Goal: Information Seeking & Learning: Learn about a topic

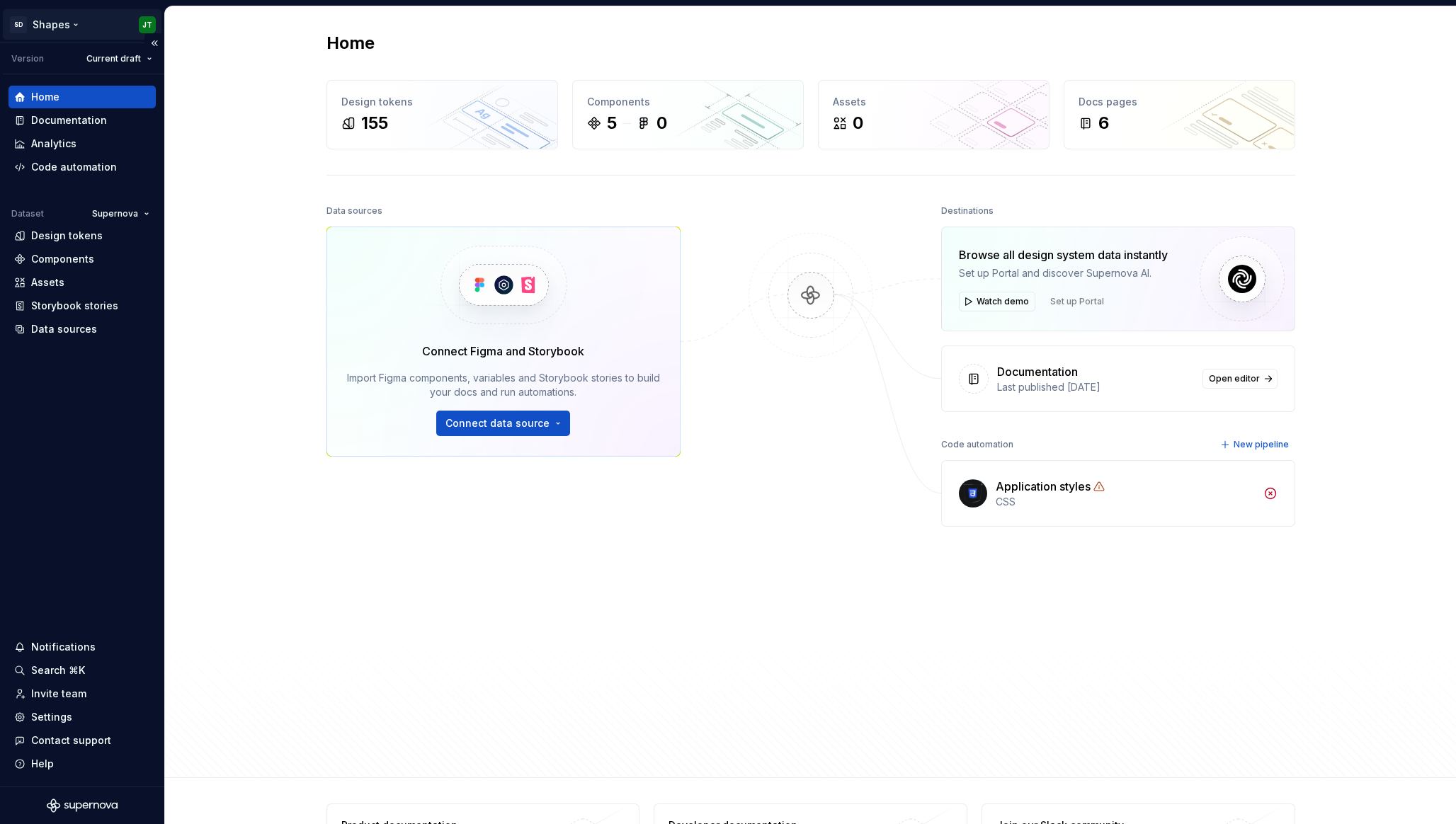
click at [73, 21] on html "SD Shapes JT Version Current draft Home Documentation Analytics Code automation…" at bounding box center [728, 412] width 1456 height 824
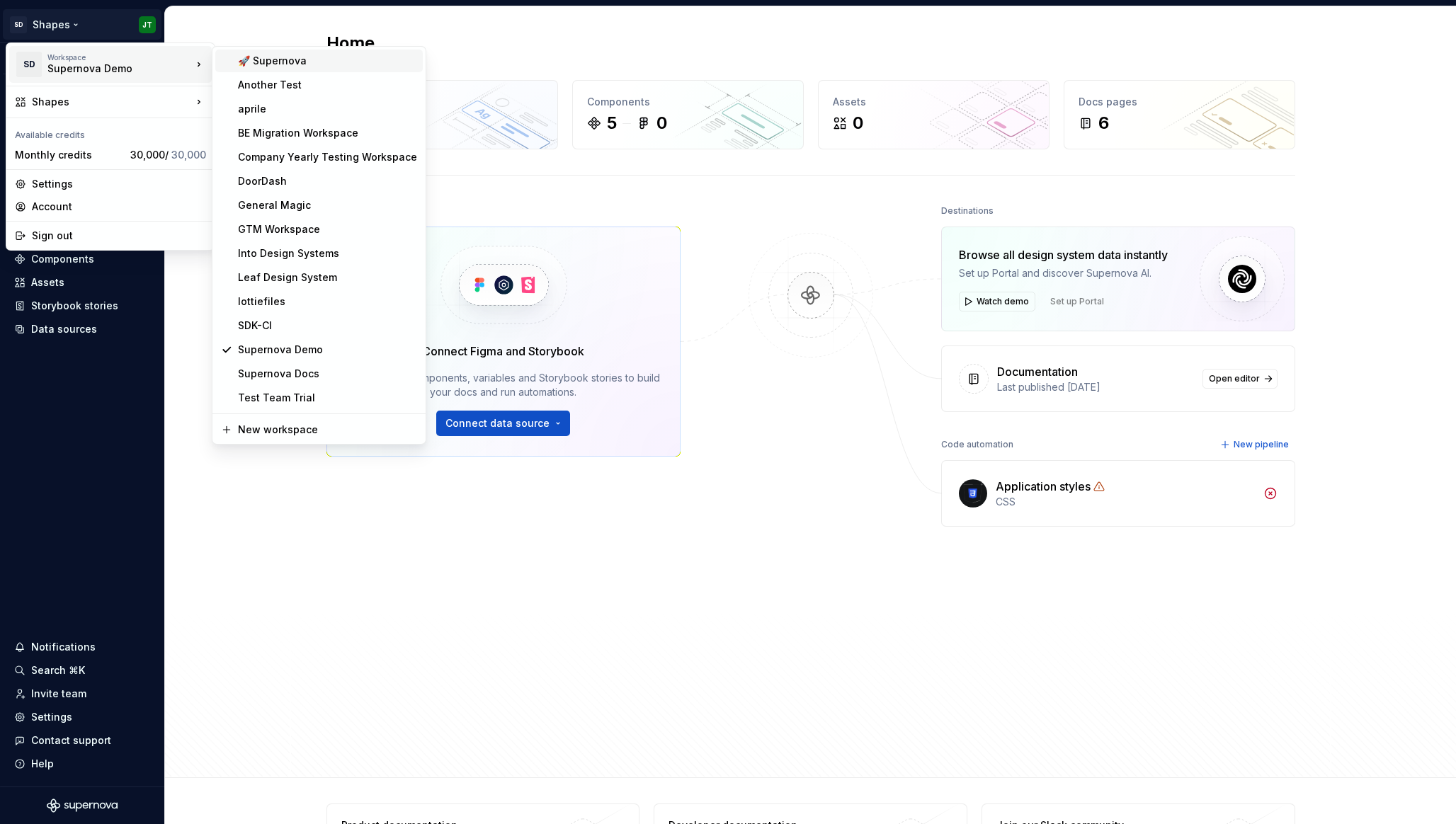
click at [270, 62] on div "🚀 Supernova" at bounding box center [327, 61] width 179 height 14
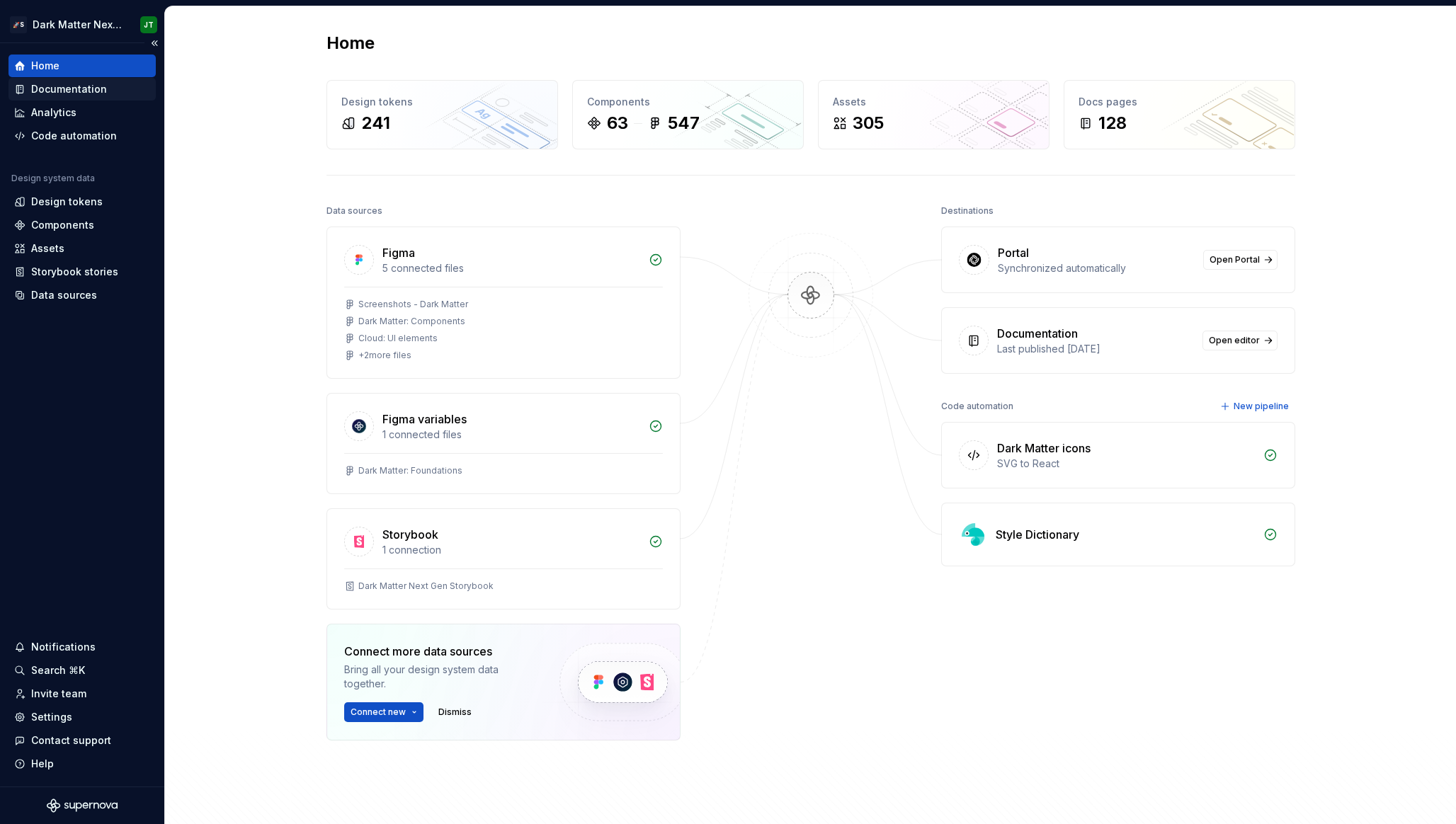
click at [92, 88] on div "Documentation" at bounding box center [69, 89] width 76 height 14
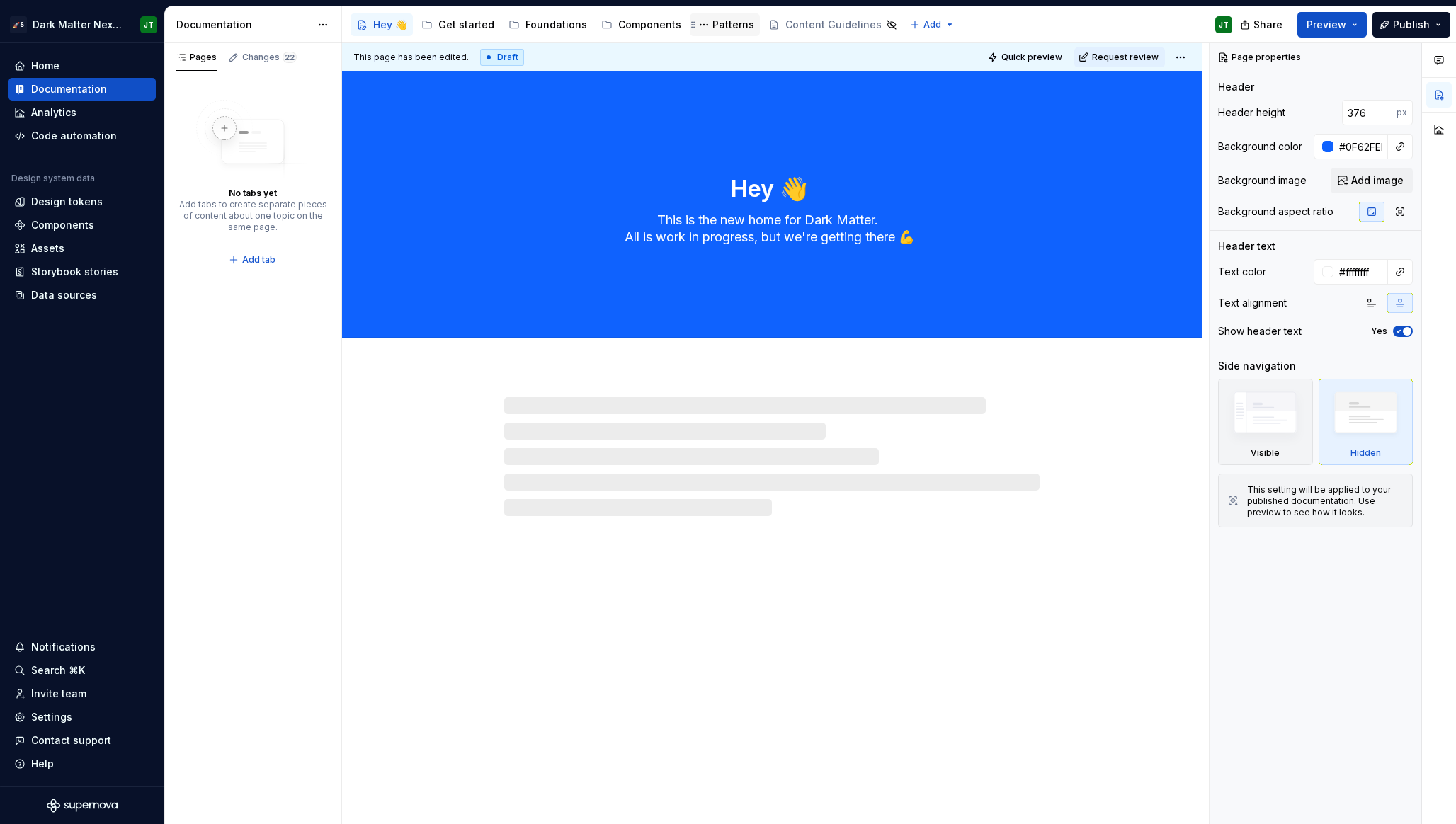
type textarea "*"
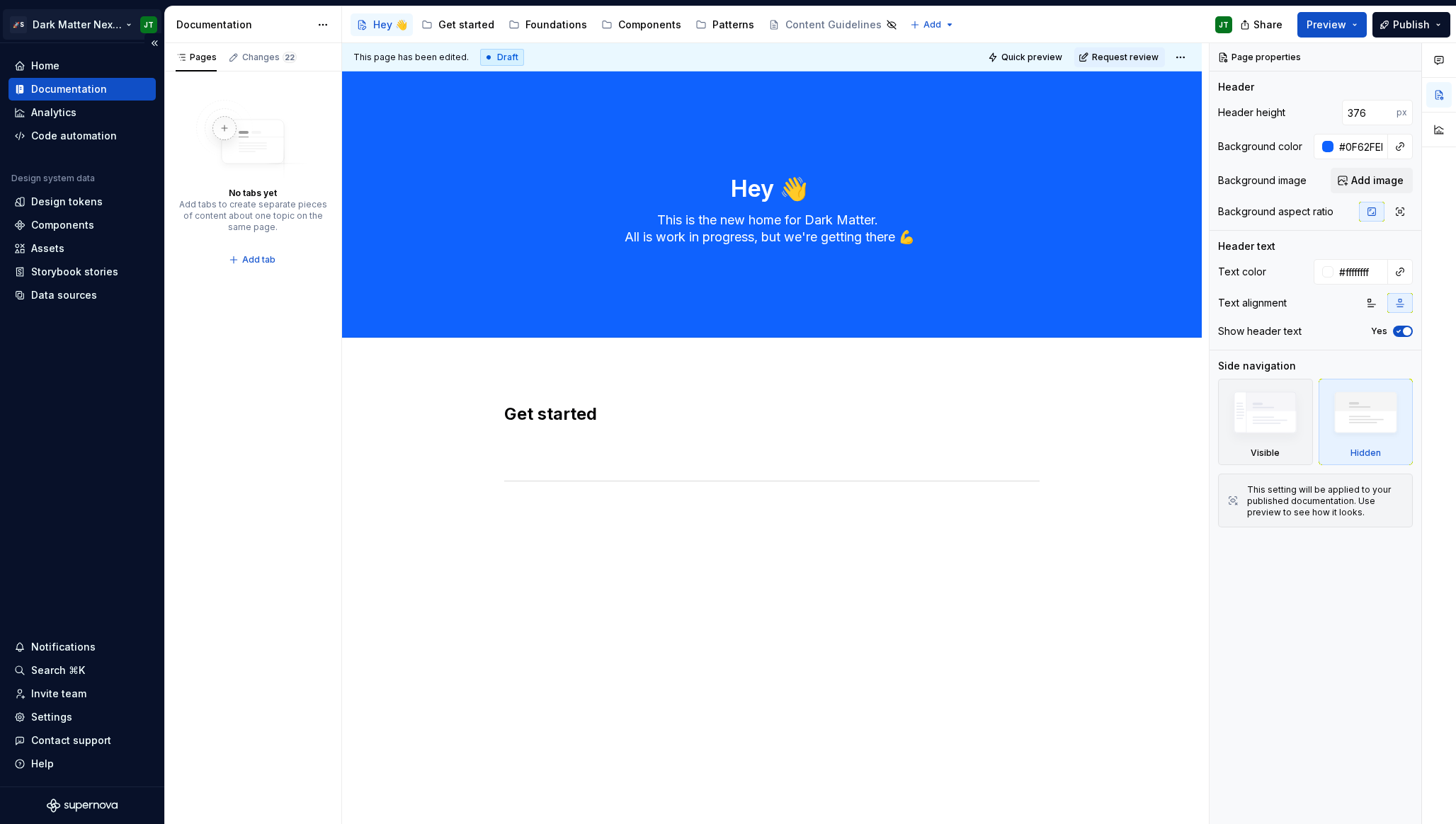
click at [62, 26] on html "🚀S Dark Matter Next Gen JT Home Documentation Analytics Code automation Design …" at bounding box center [728, 412] width 1456 height 824
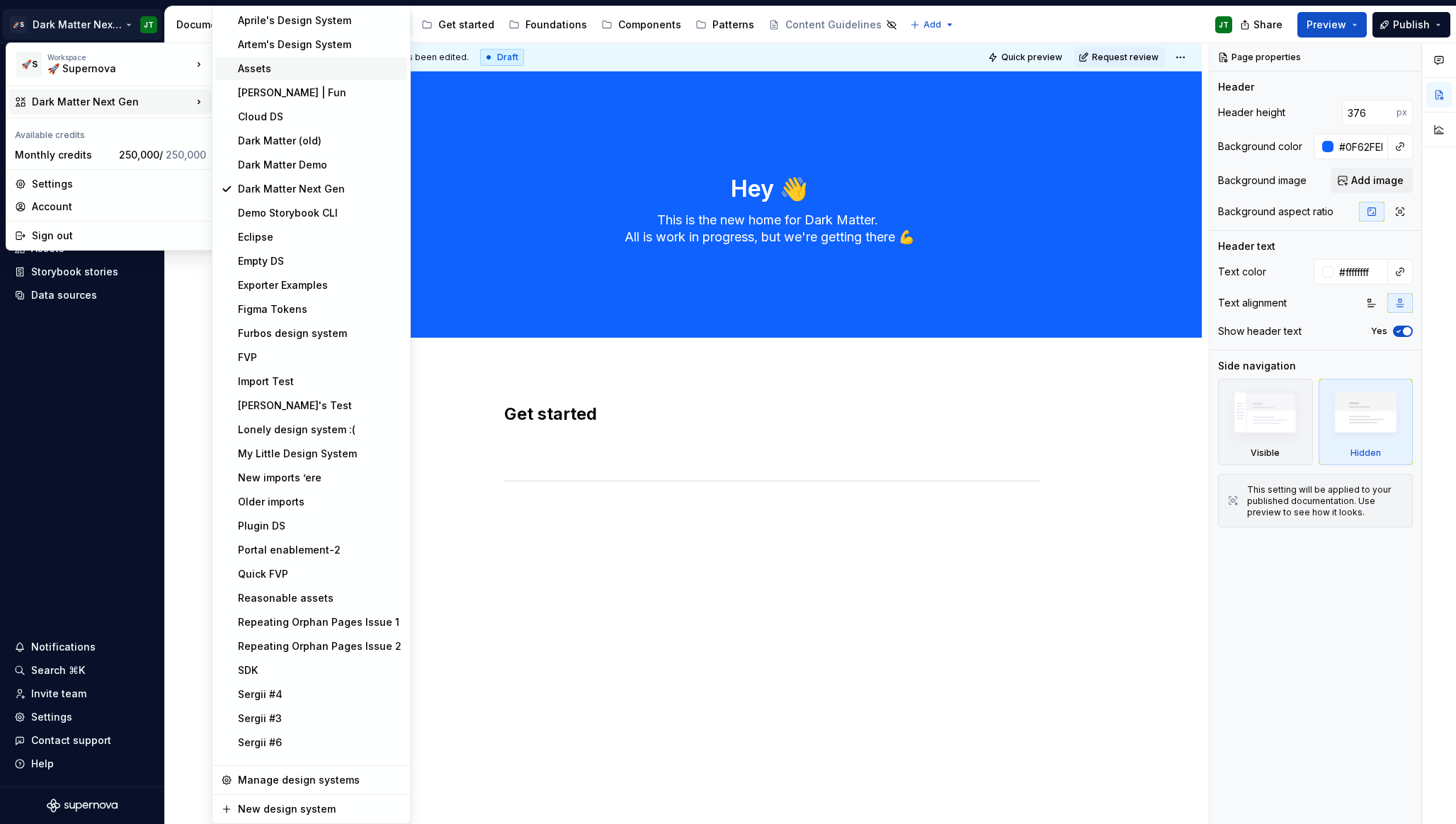
scroll to position [234, 0]
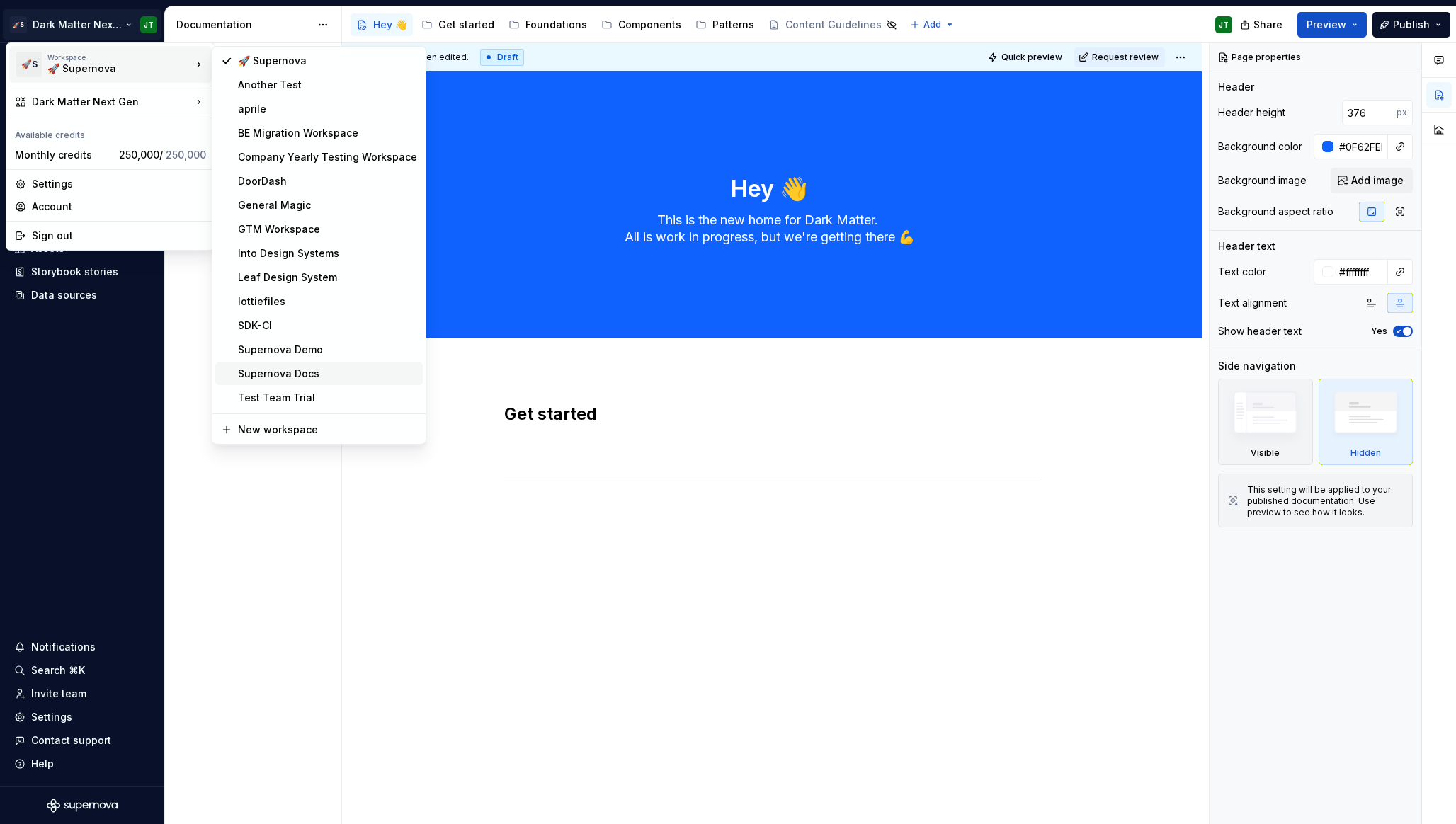
click at [316, 374] on div "Supernova Docs" at bounding box center [327, 373] width 179 height 14
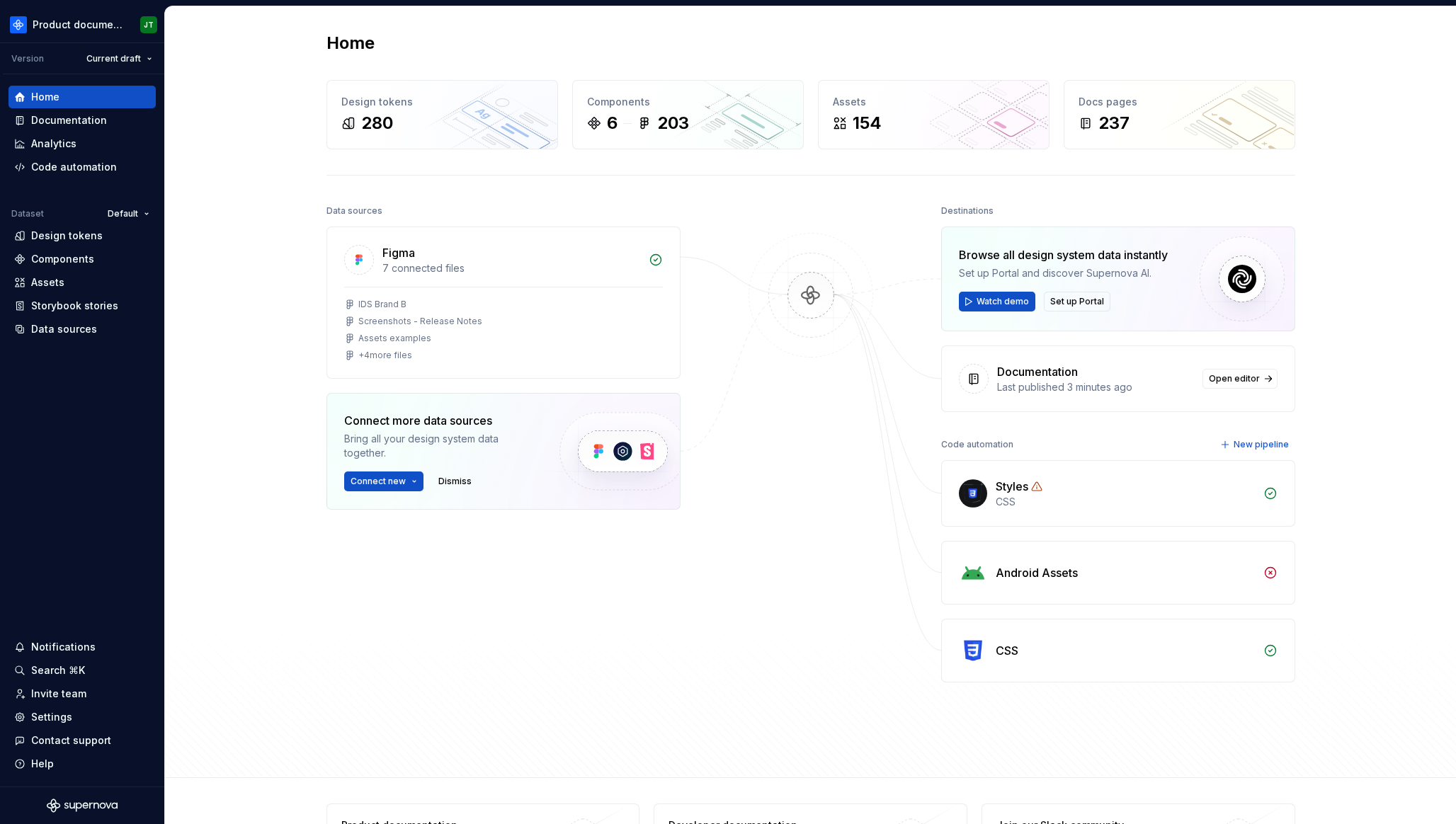
click at [257, 302] on div "Home Design tokens 280 Components 6 203 Assets 154 Docs pages 237 Data sources …" at bounding box center [811, 392] width 1291 height 772
click at [36, 124] on div "Documentation" at bounding box center [69, 120] width 76 height 14
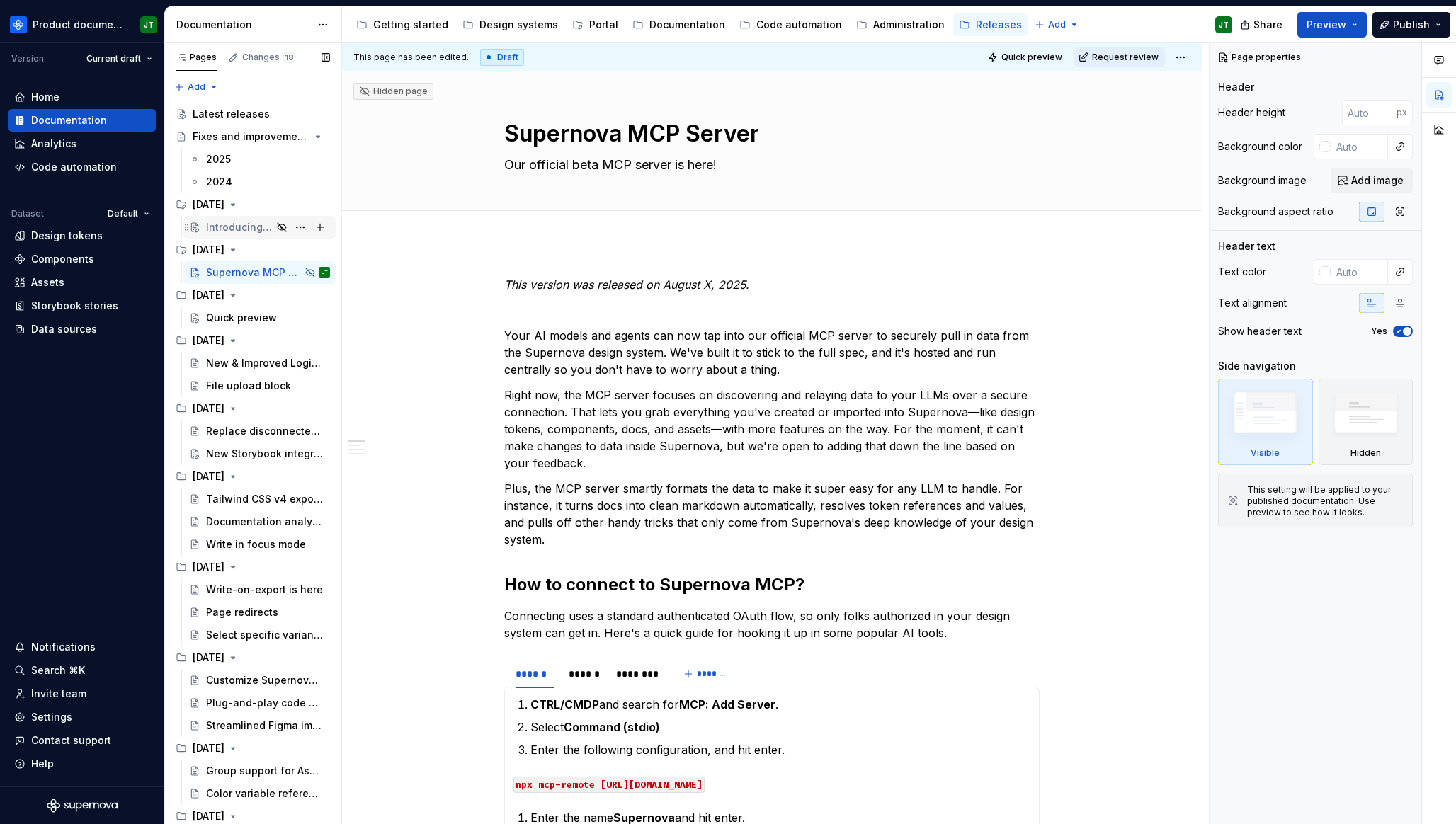
click at [230, 227] on div "Introducing Portal" at bounding box center [239, 227] width 66 height 14
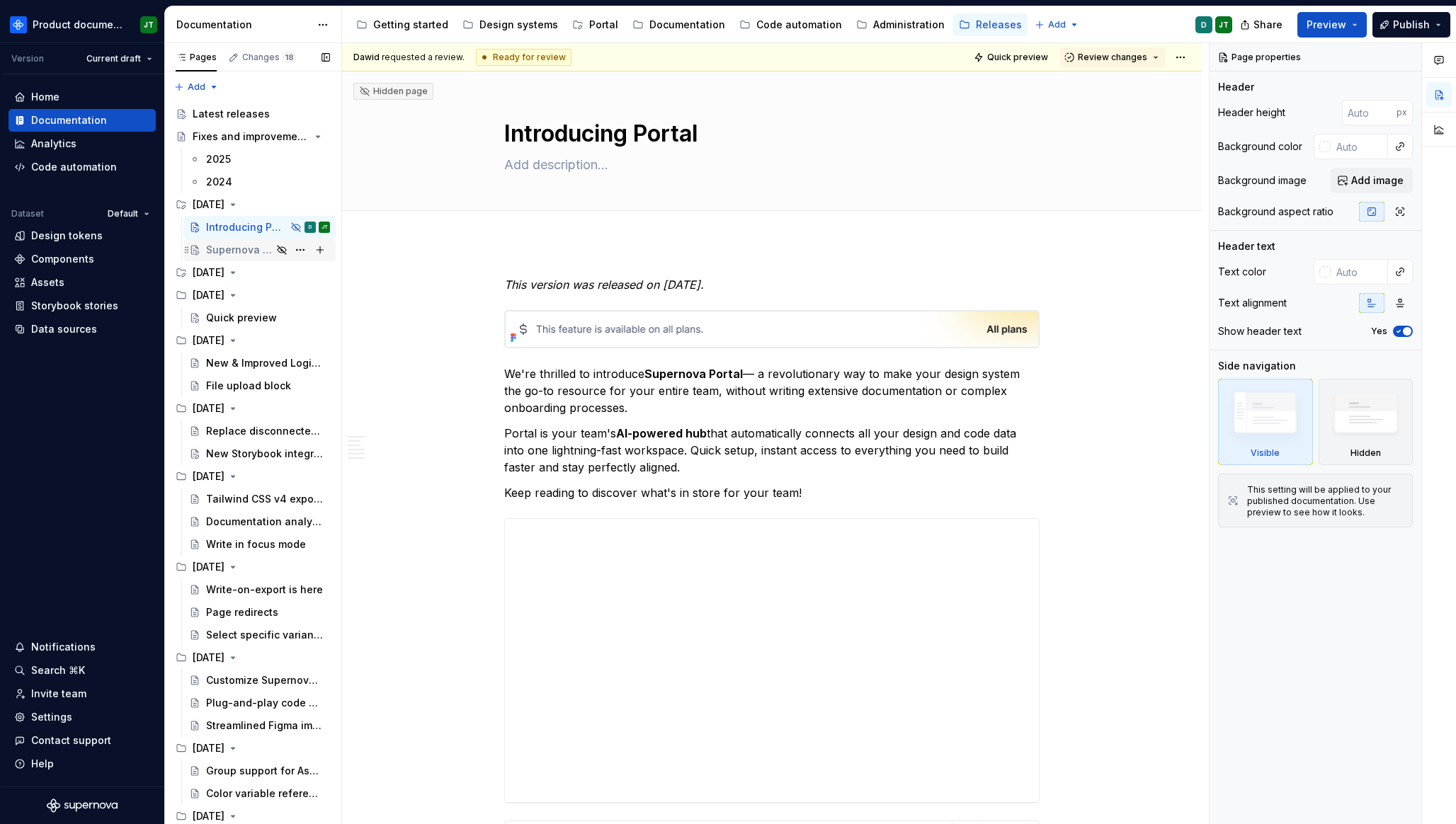
click at [240, 248] on div "Supernova MCP Server" at bounding box center [239, 249] width 66 height 14
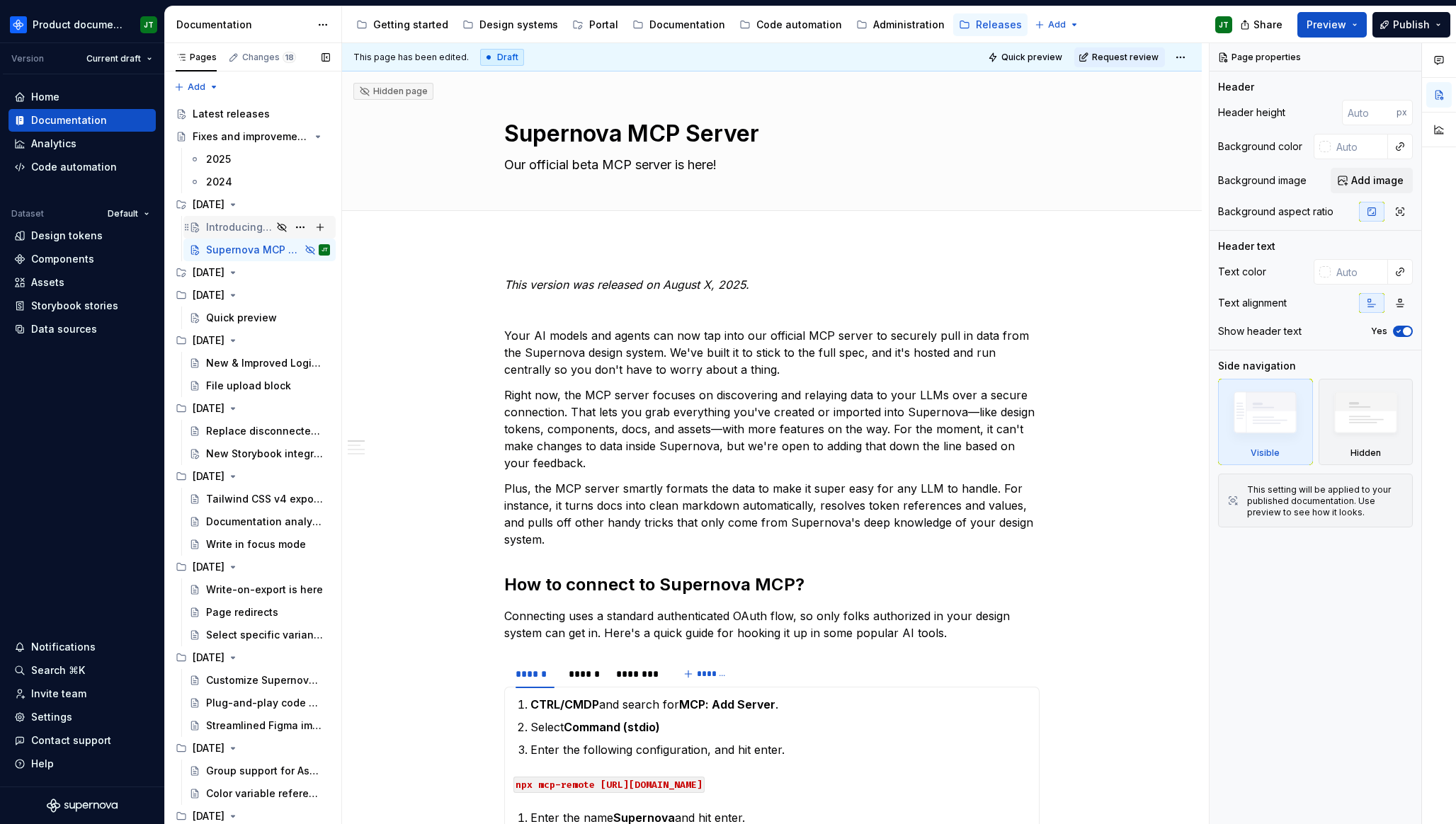
click at [236, 221] on div "Introducing Portal" at bounding box center [239, 227] width 66 height 14
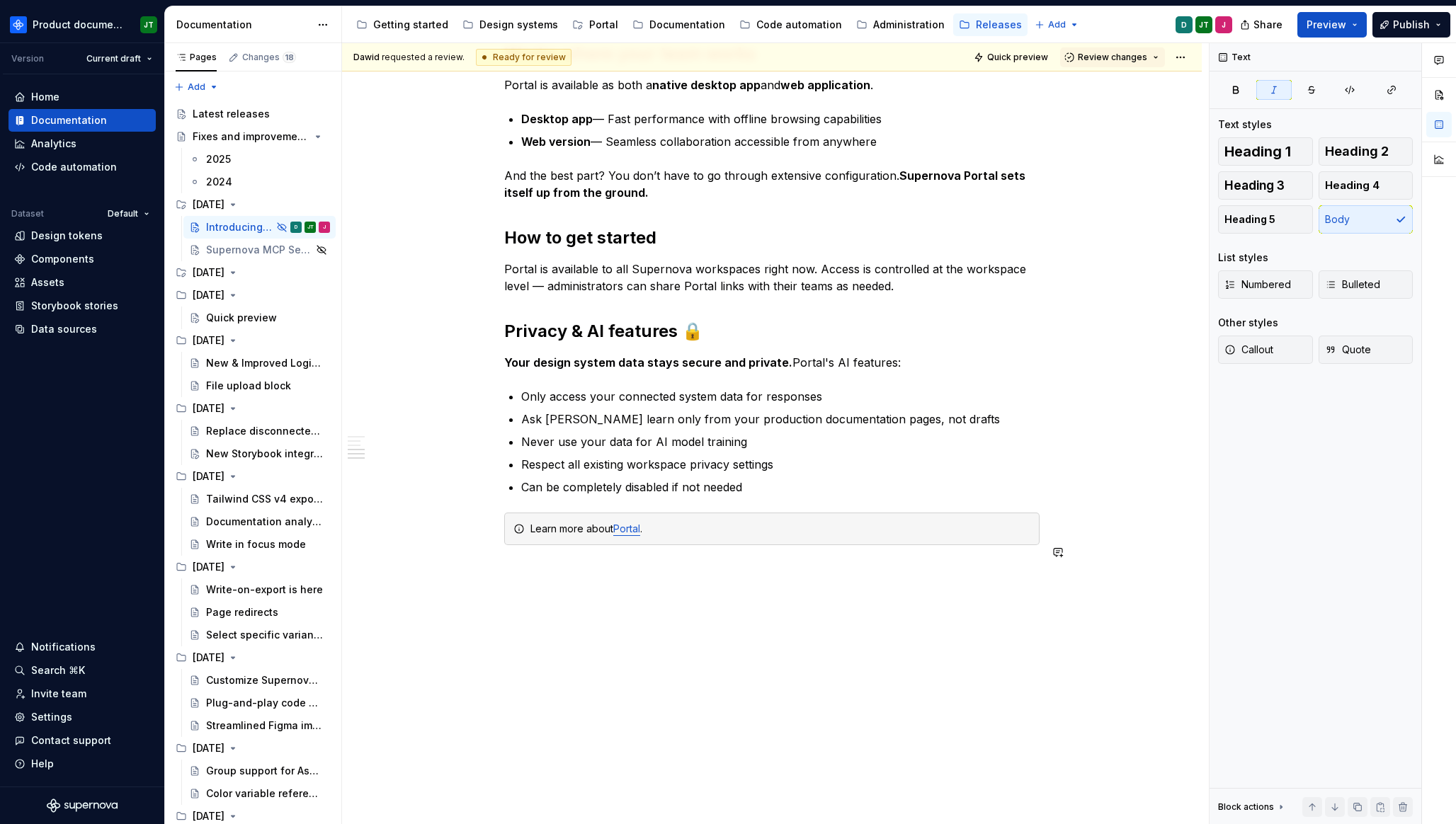
scroll to position [2353, 0]
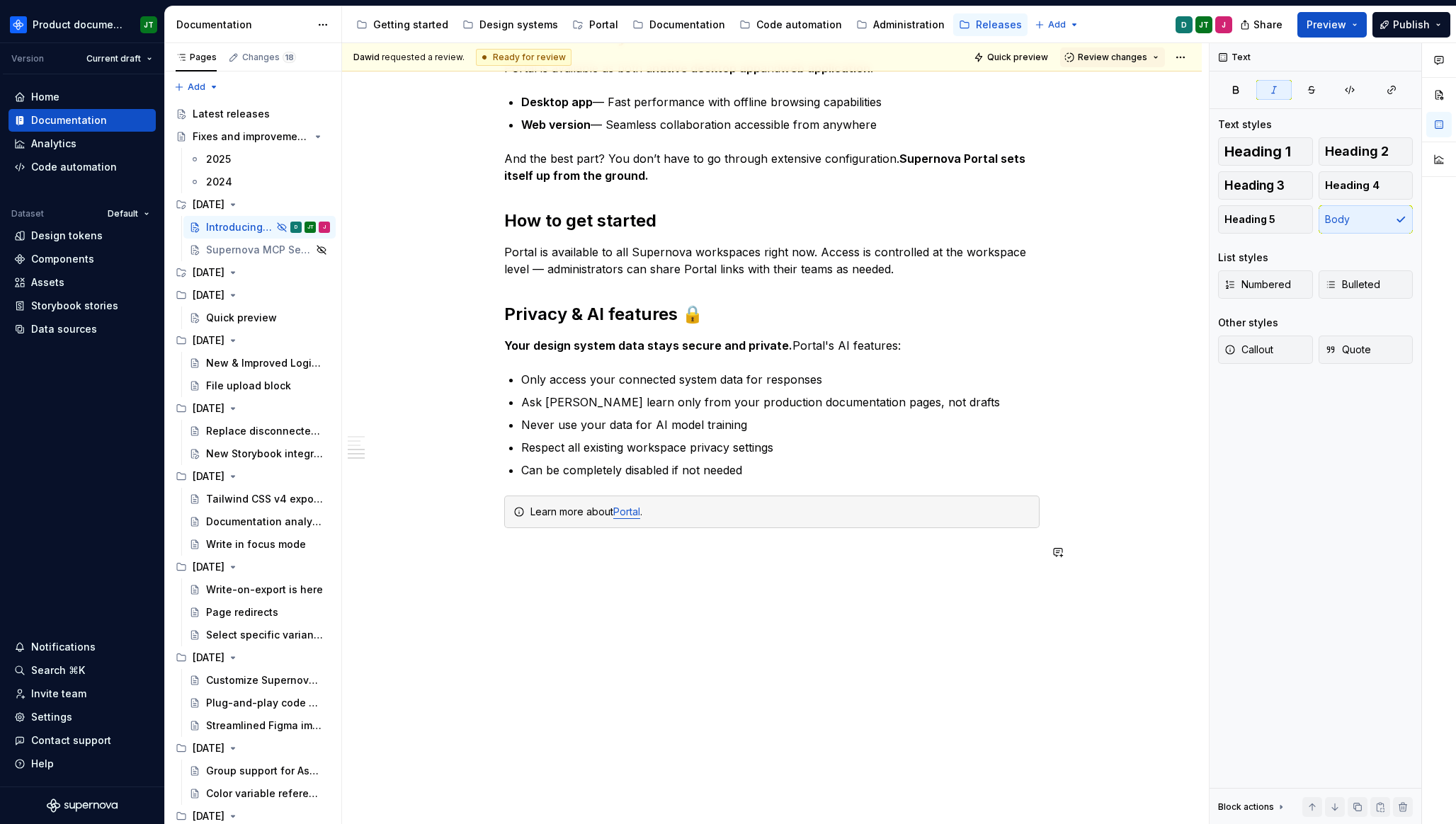
type textarea "*"
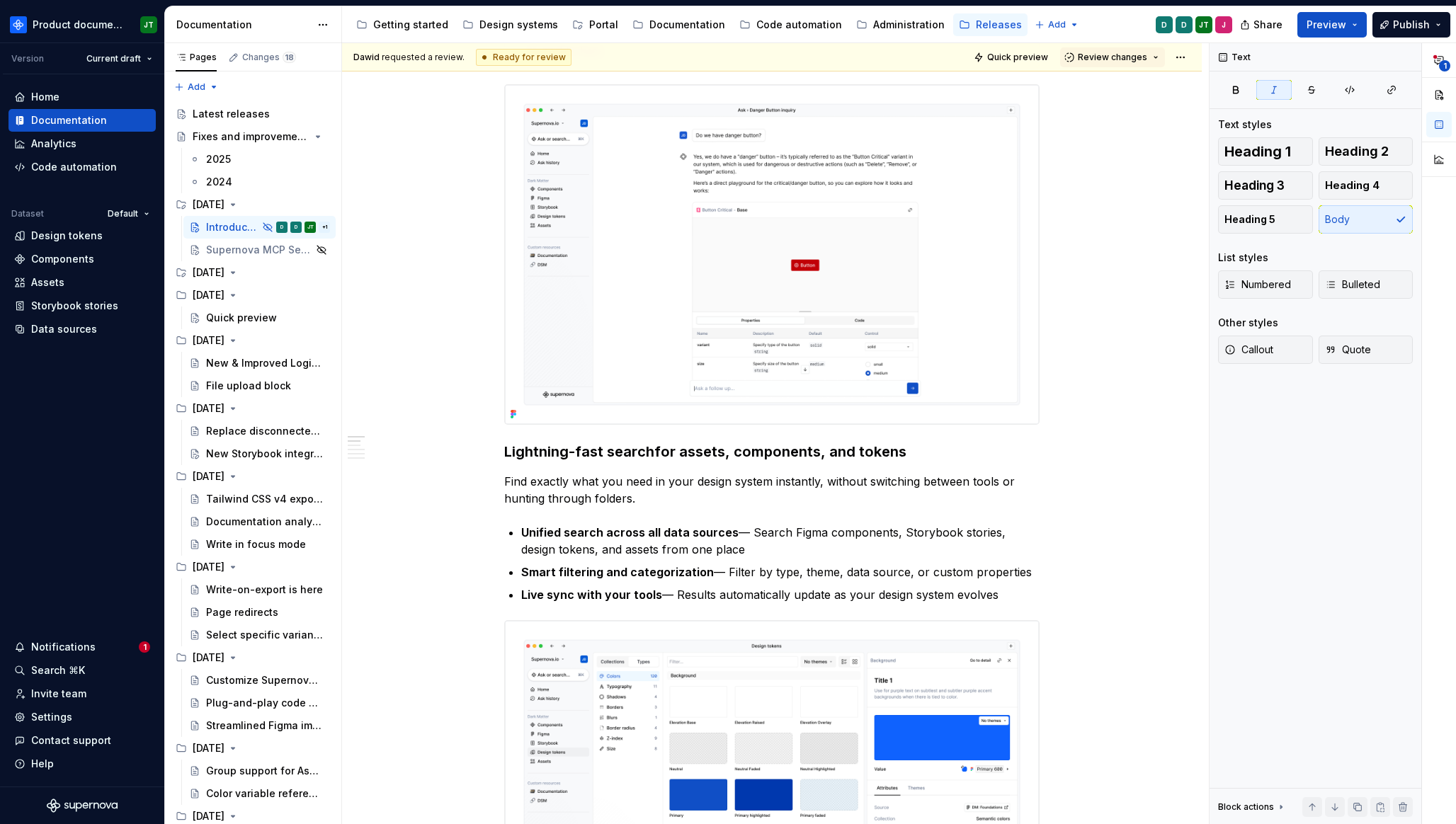
scroll to position [0, 0]
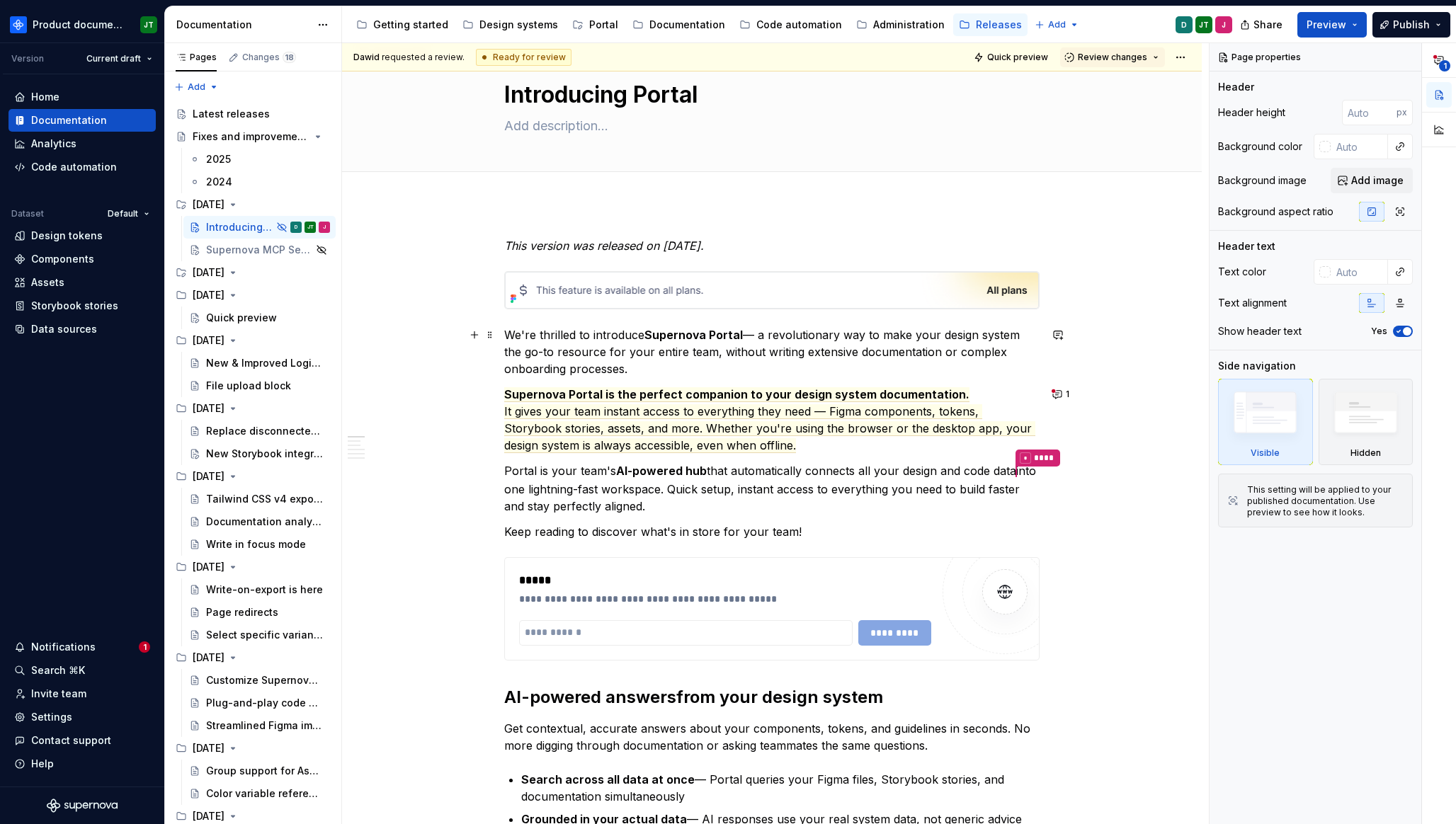
scroll to position [41, 0]
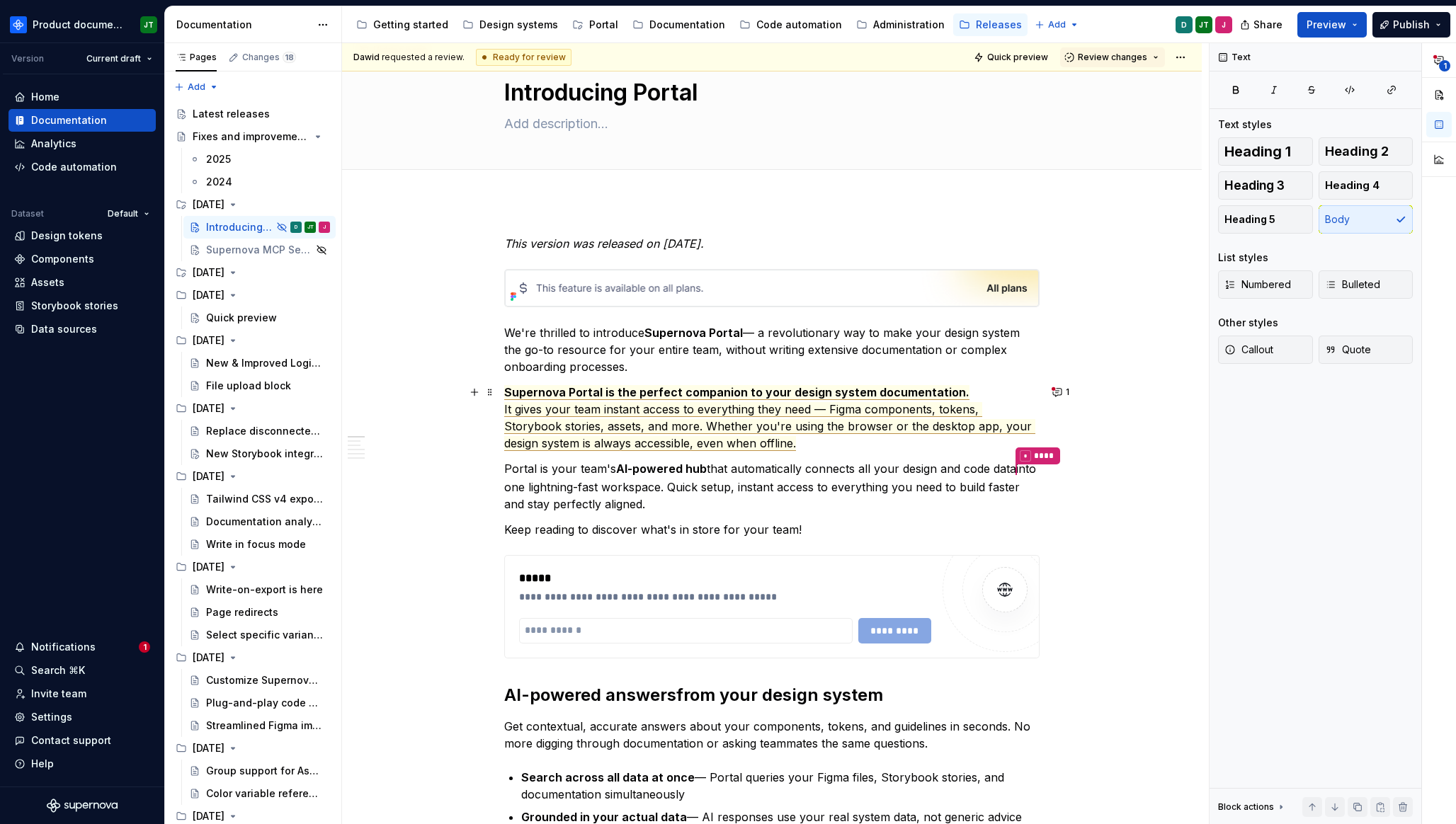
click at [649, 424] on span "It gives your team instant access to everything they need — Figma components, t…" at bounding box center [769, 426] width 532 height 49
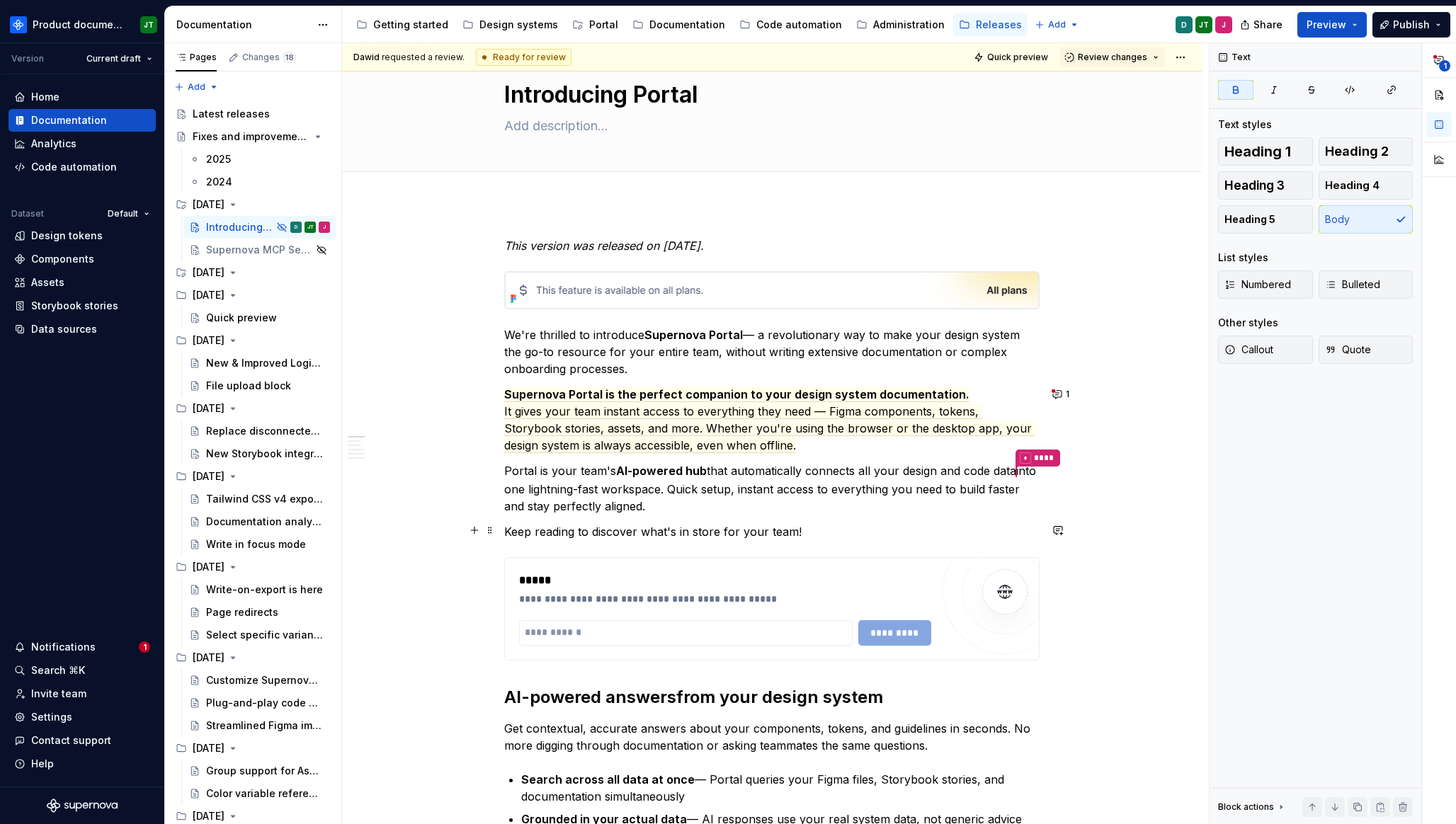
scroll to position [0, 0]
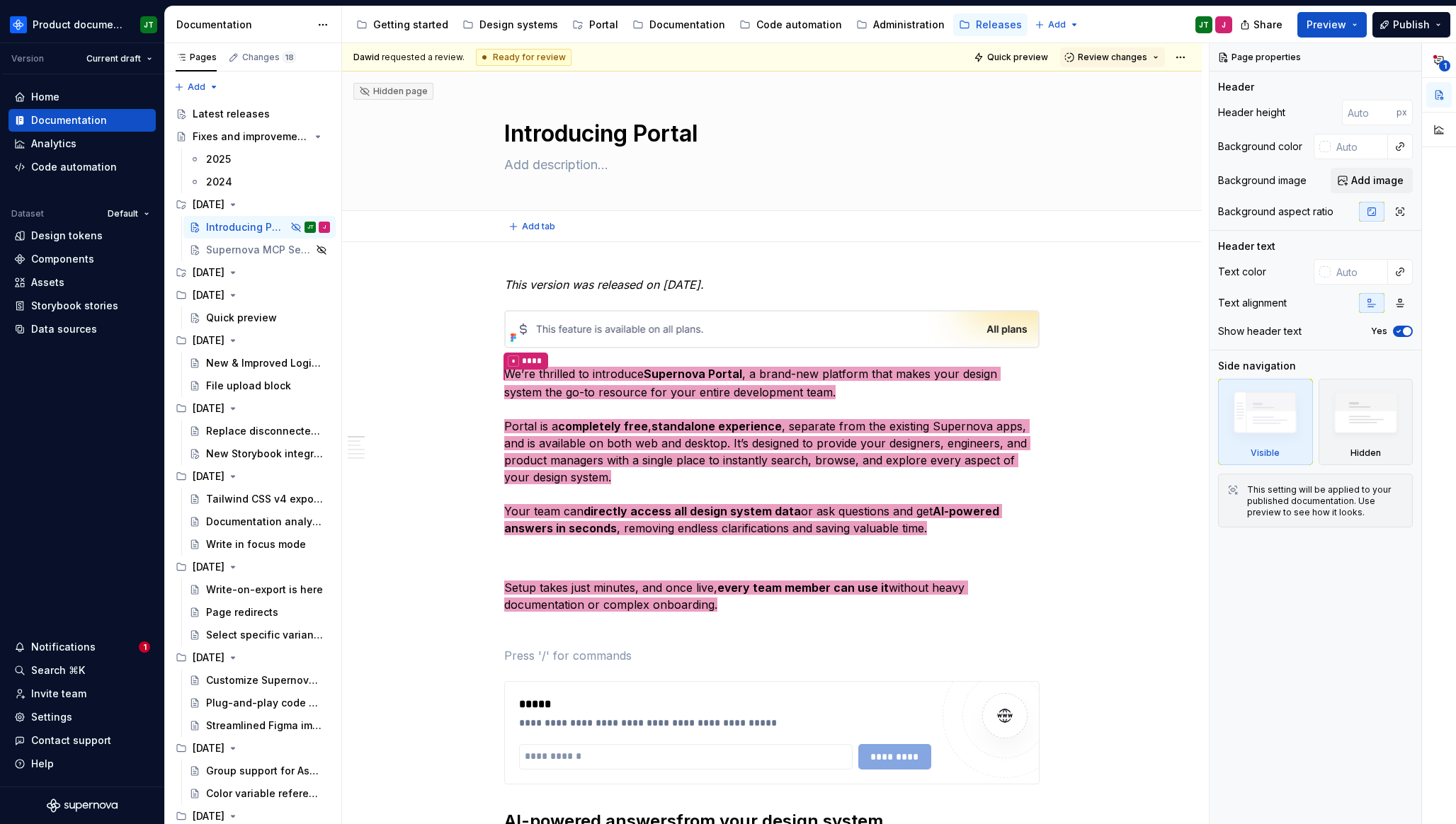
type textarea "*"
click at [890, 414] on p "* **** We’re thrilled to introduce Supernova Portal , a brand-new platform that…" at bounding box center [771, 451] width 535 height 171
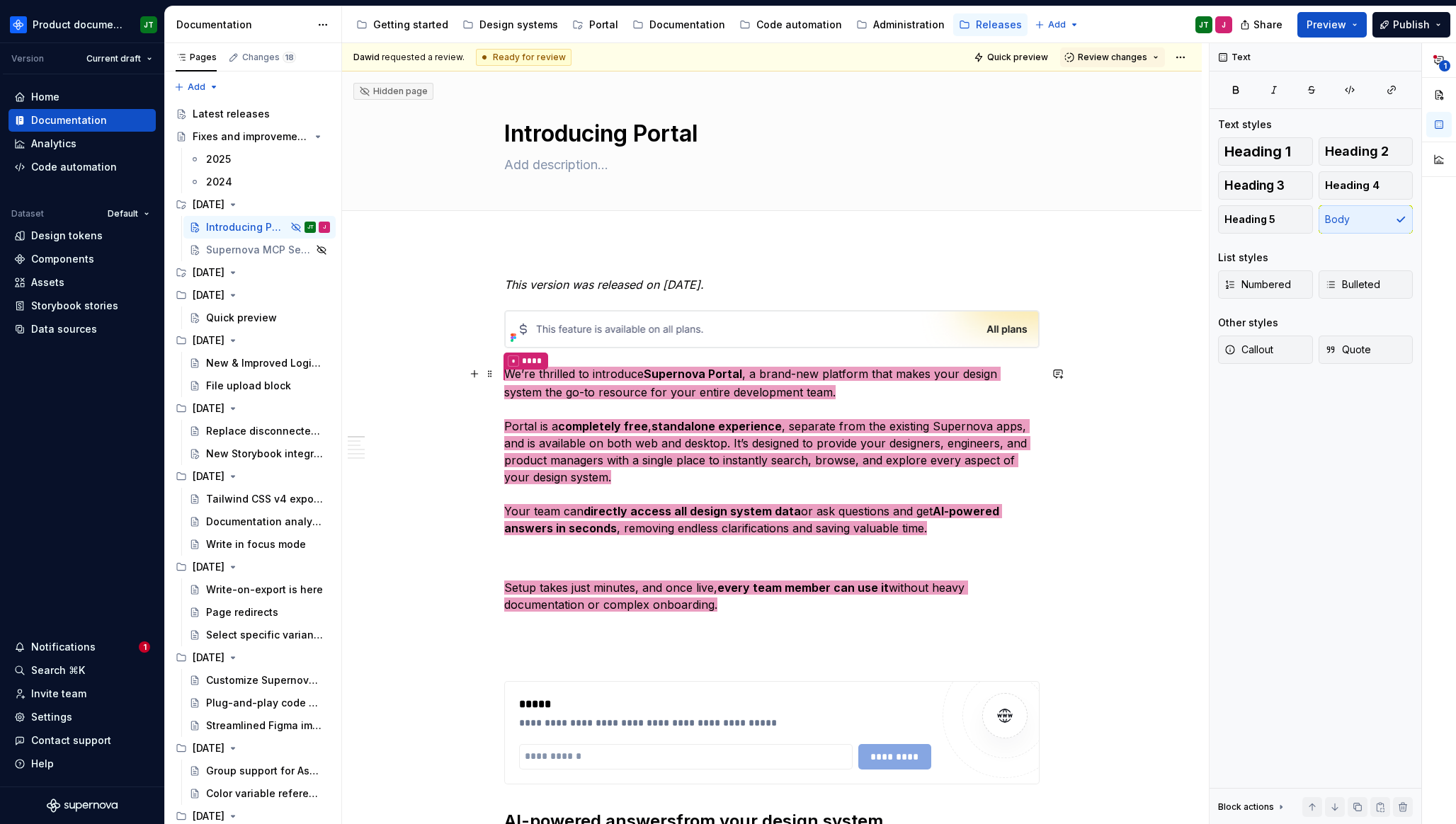
click at [812, 394] on p "* **** We’re thrilled to introduce Supernova Portal , a brand-new platform that…" at bounding box center [771, 451] width 535 height 171
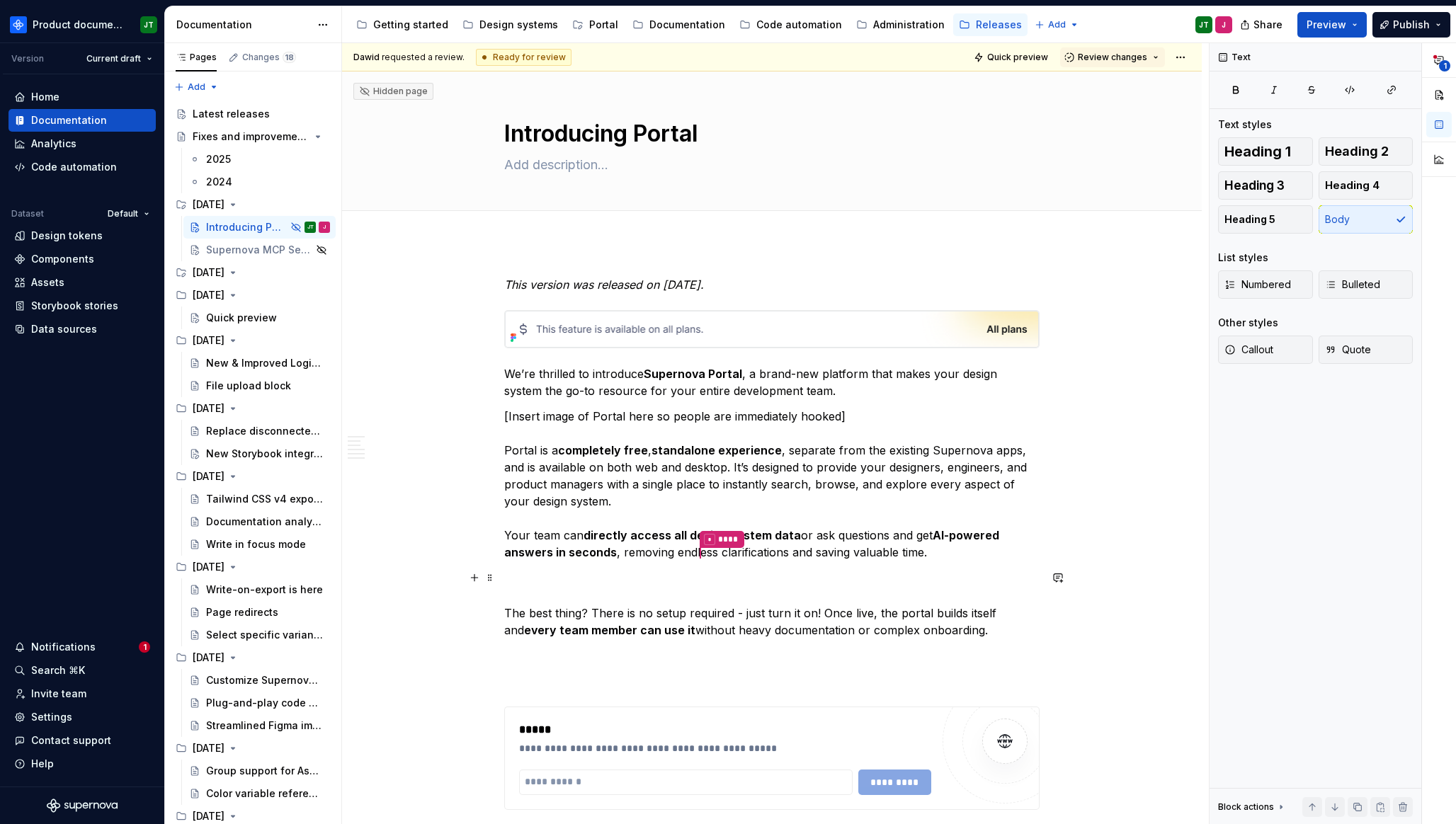
click at [715, 630] on p "The best thing? There is no setup required - just turn it on! Once live, the po…" at bounding box center [771, 604] width 535 height 68
click at [995, 612] on p "The best thing? There is no setup required - just turn it on! Once live, the po…" at bounding box center [771, 604] width 535 height 68
click at [590, 585] on p "* **** The best thing? There is no setup required - just turn it on! Once live,…" at bounding box center [771, 603] width 535 height 70
click at [558, 621] on p "* **** The best thing? There is no setup required - just turn it on! Once live,…" at bounding box center [771, 603] width 535 height 70
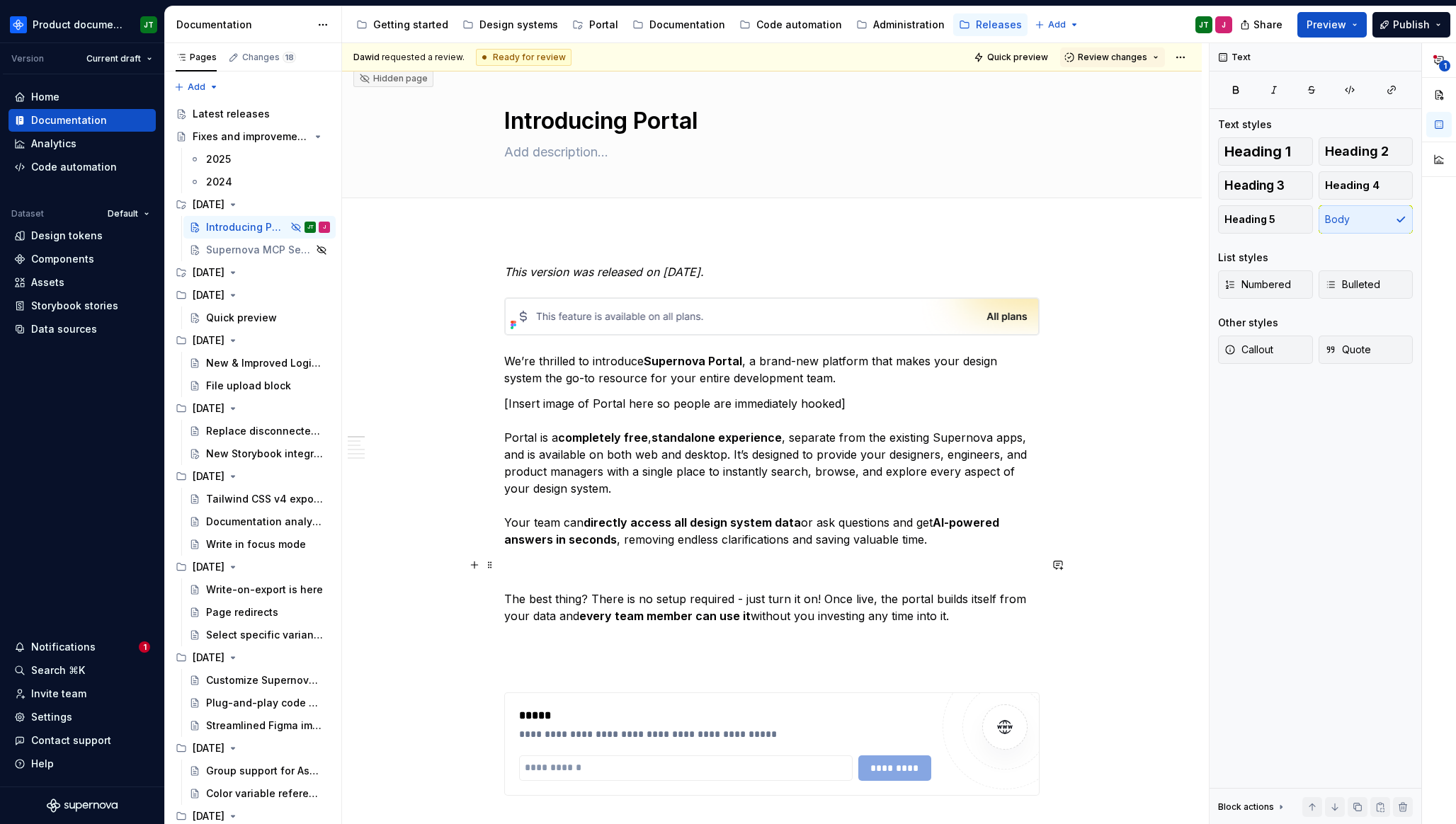
scroll to position [18, 0]
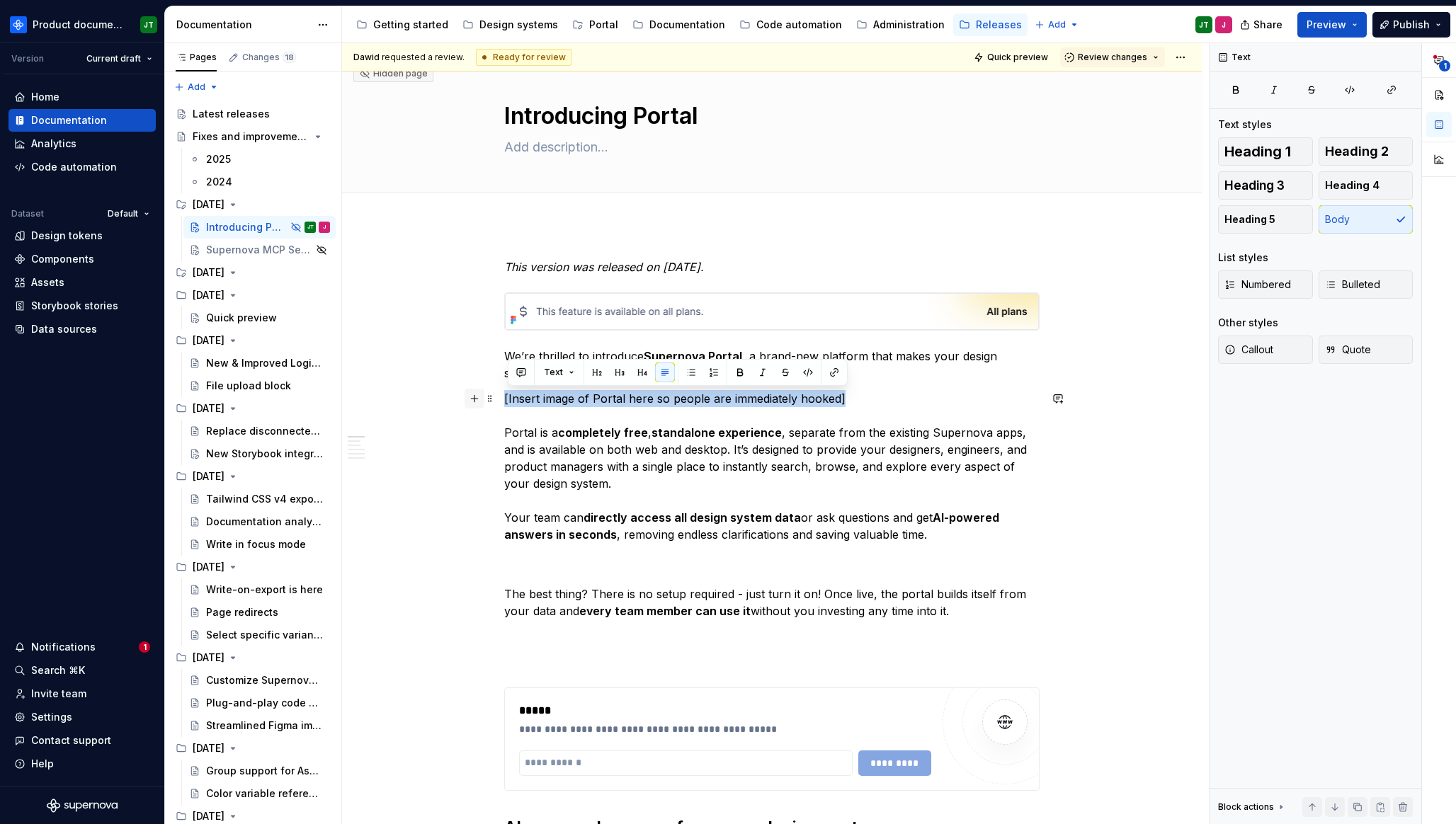
drag, startPoint x: 797, startPoint y: 397, endPoint x: 477, endPoint y: 399, distance: 320.0
click at [758, 371] on button "button" at bounding box center [762, 372] width 20 height 20
click at [732, 464] on p "[Insert image of Portal here so people are immediately hooked] Portal is a comp…" at bounding box center [771, 467] width 535 height 153
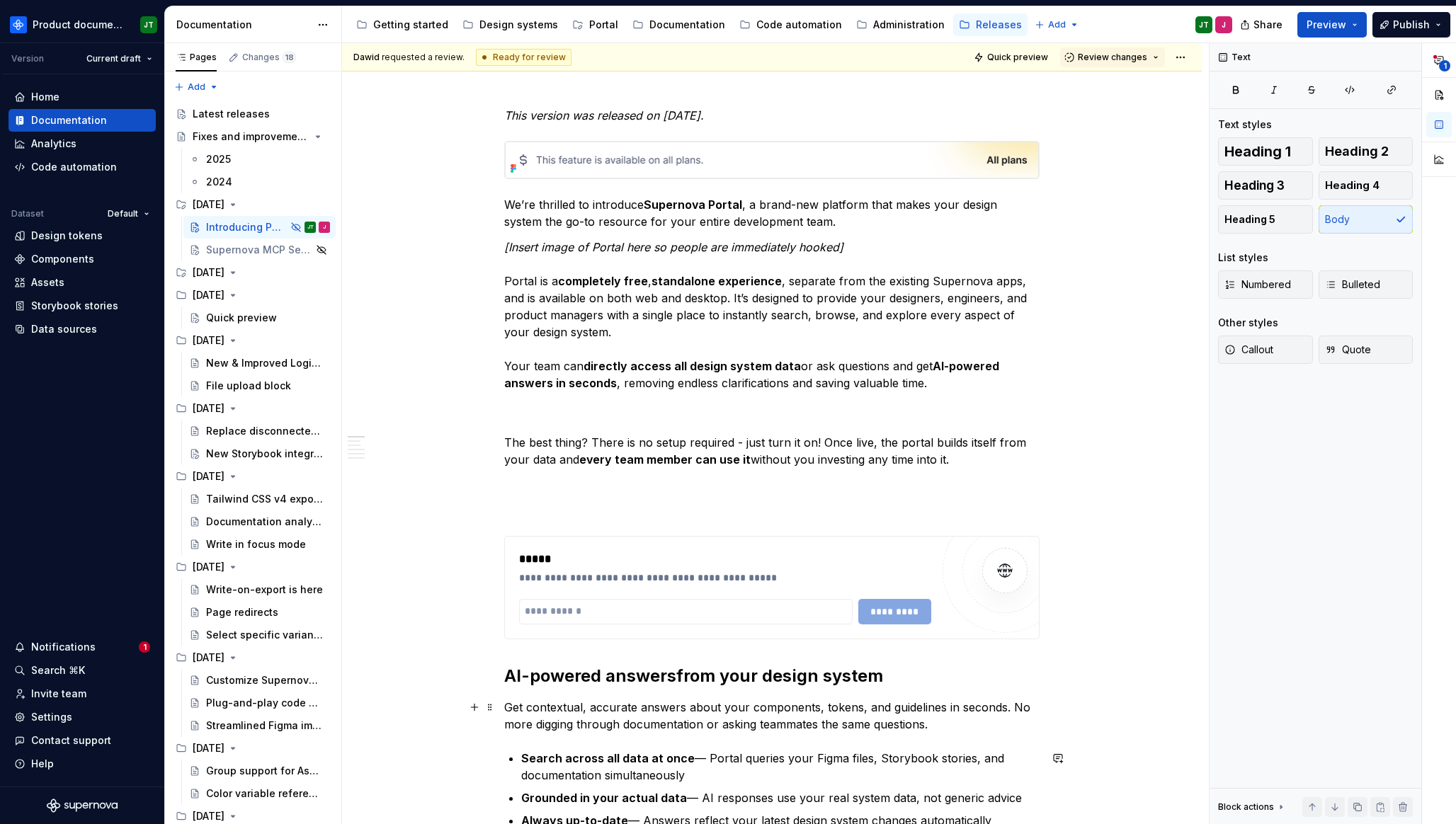
scroll to position [0, 0]
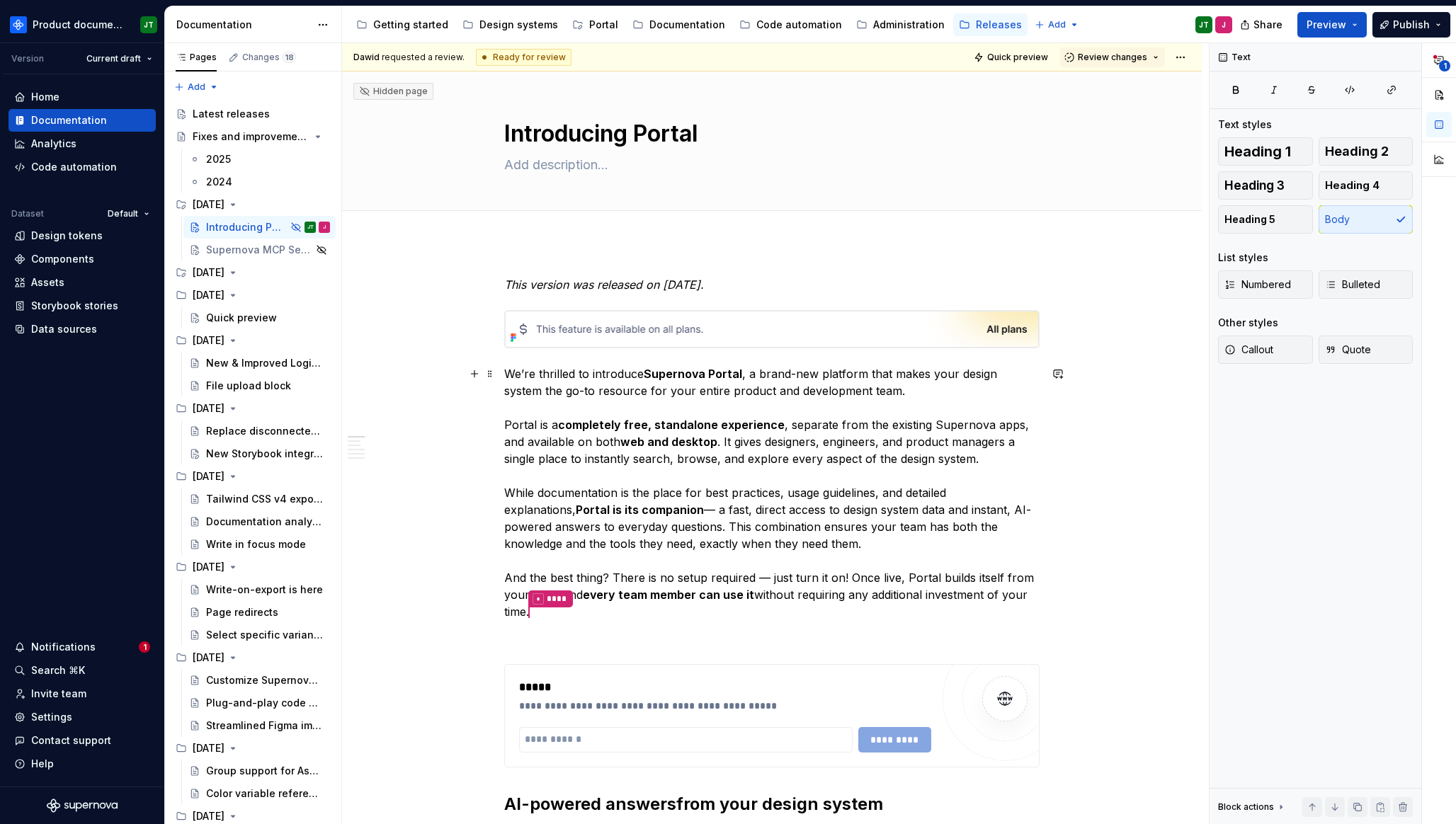
click at [761, 440] on p "We’re thrilled to introduce Supernova Portal , a brand-new platform that makes …" at bounding box center [771, 493] width 535 height 256
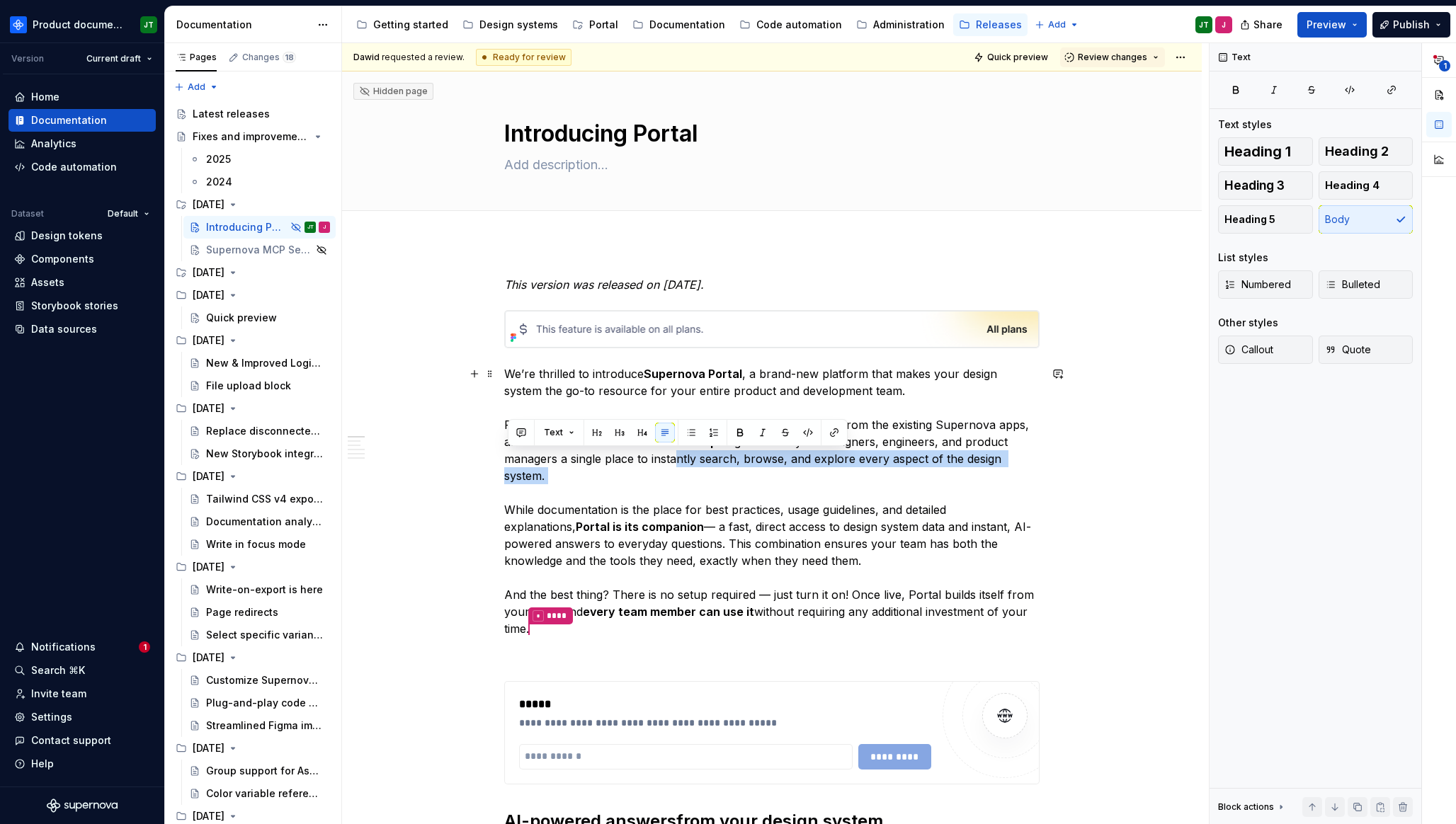
drag, startPoint x: 683, startPoint y: 458, endPoint x: 830, endPoint y: 501, distance: 153.2
click at [830, 501] on p "We’re thrilled to introduce Supernova Portal , a brand-new platform that makes …" at bounding box center [771, 502] width 535 height 273
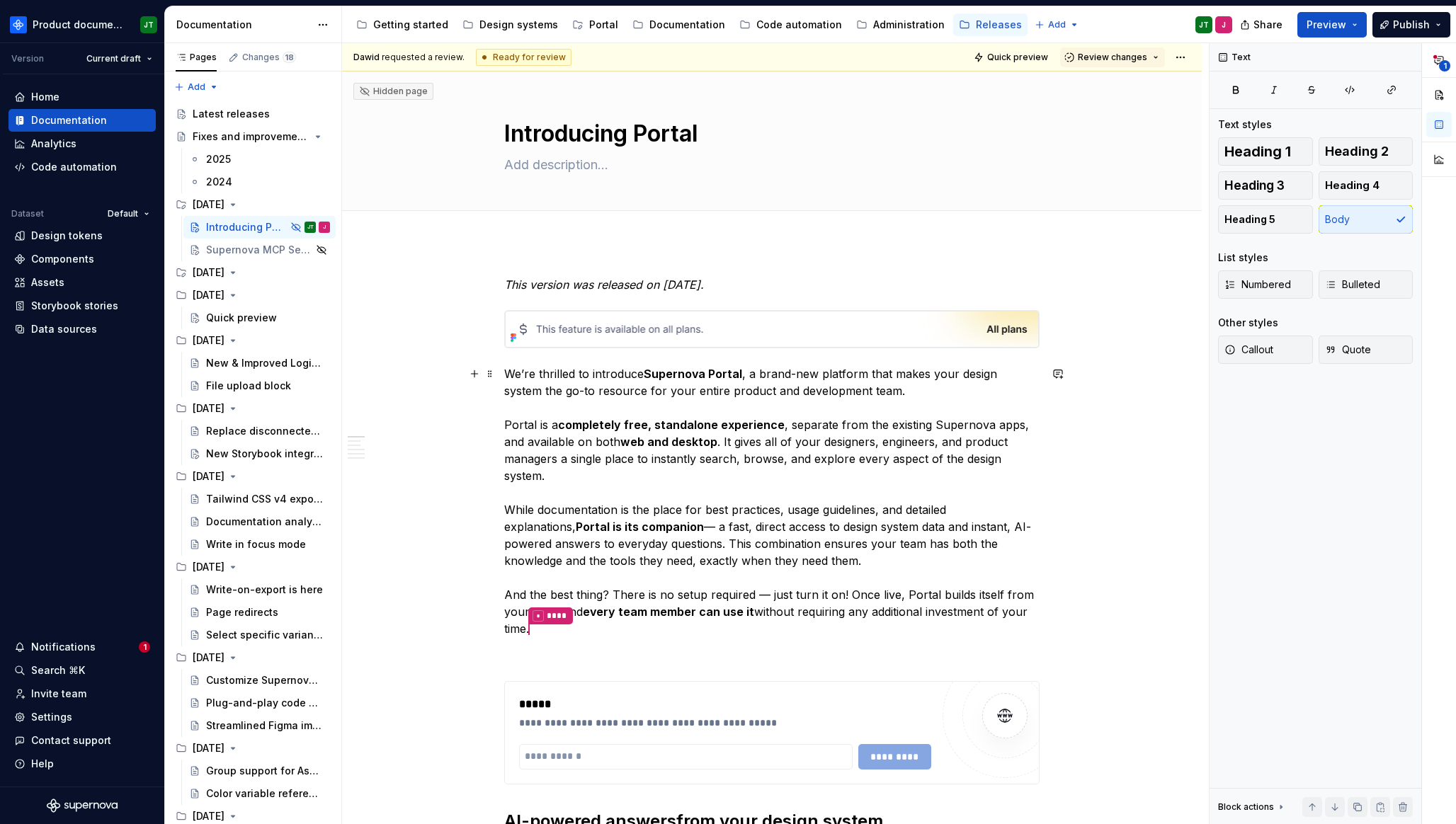
click at [620, 543] on p "We’re thrilled to introduce Supernova Portal , a brand-new platform that makes …" at bounding box center [771, 502] width 535 height 273
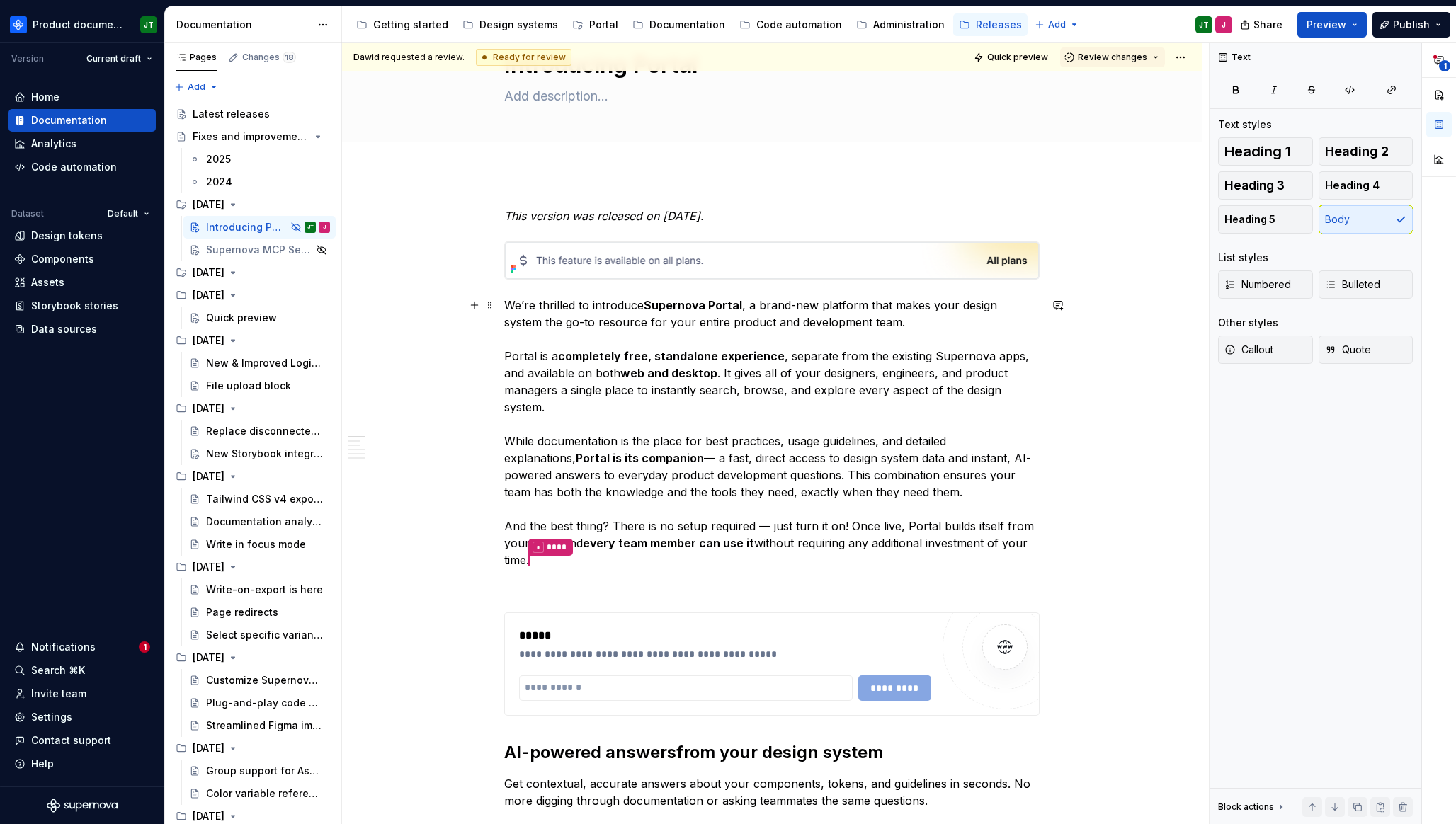
scroll to position [67, 0]
click at [627, 555] on p "We’re thrilled to introduce Supernova Portal , a brand-new platform that makes …" at bounding box center [771, 434] width 535 height 273
click at [560, 546] on p "We’re thrilled to introduce Supernova Portal , a brand-new platform that makes …" at bounding box center [771, 434] width 535 height 273
drag, startPoint x: 611, startPoint y: 546, endPoint x: 674, endPoint y: 546, distance: 63.0
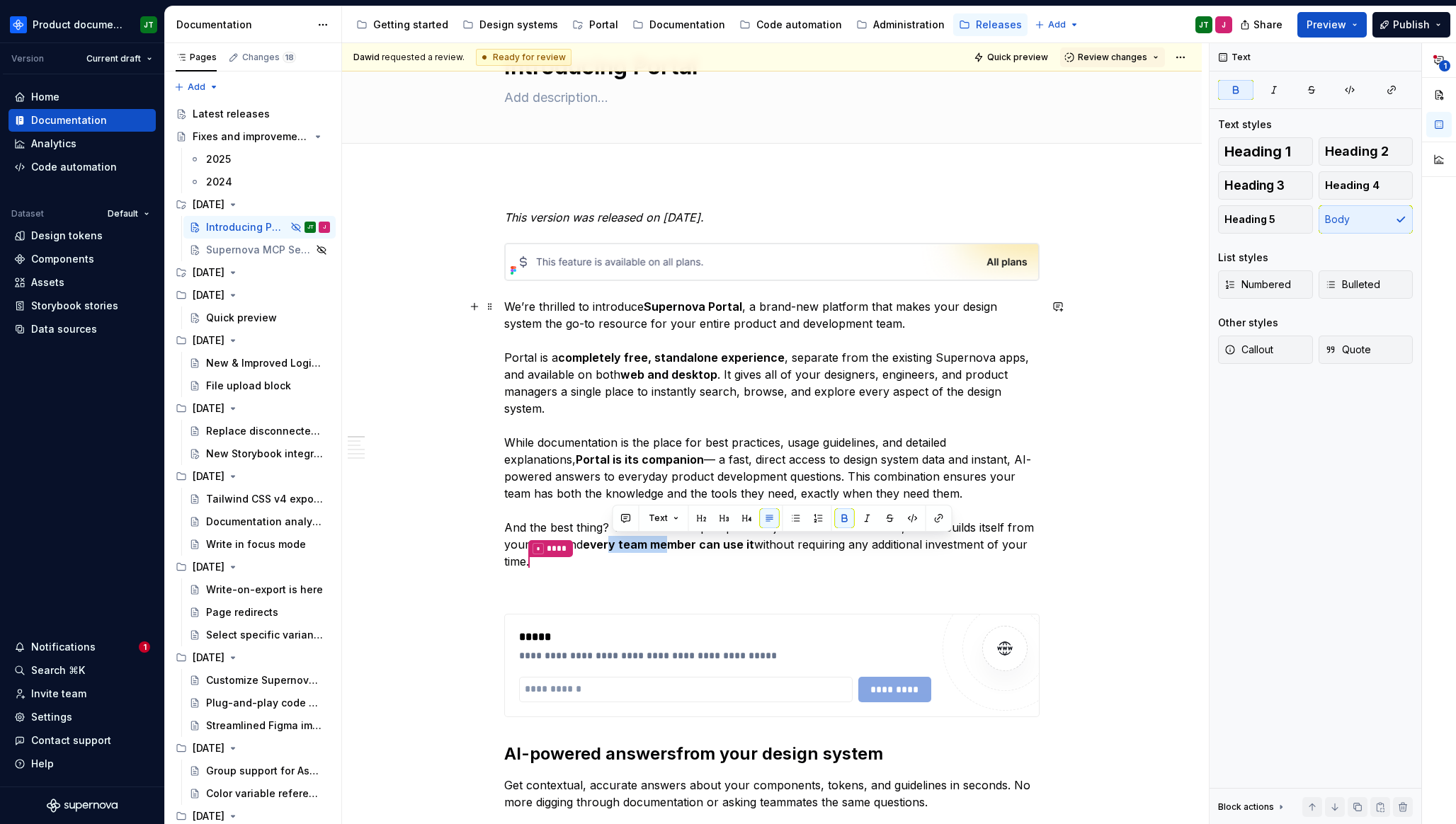
click at [674, 546] on strong "every team member can use it" at bounding box center [668, 544] width 171 height 14
click at [825, 545] on p "We’re thrilled to introduce Supernova Portal , a brand-new platform that makes …" at bounding box center [771, 434] width 535 height 273
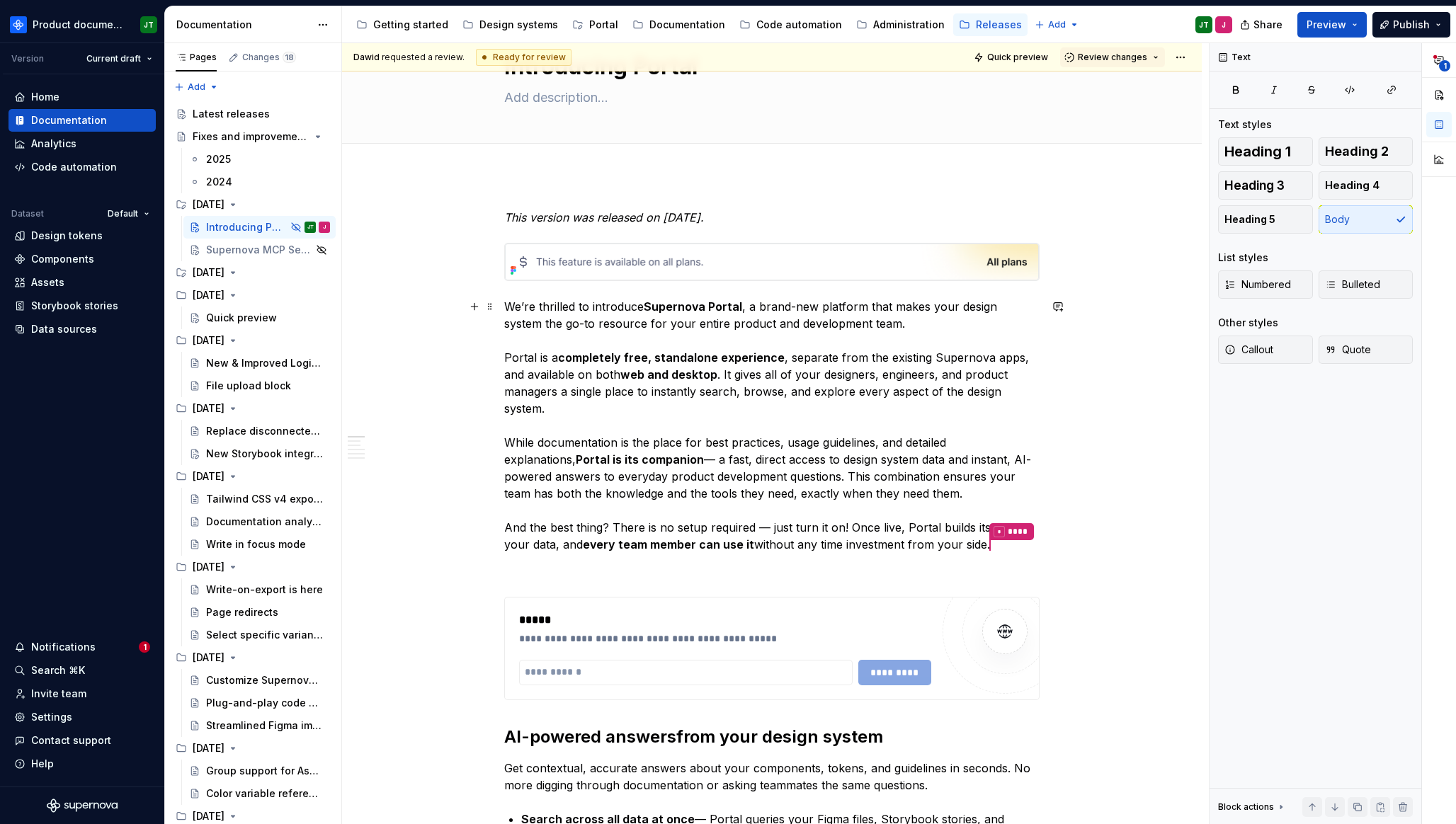
click at [703, 507] on p "We’re thrilled to introduce Supernova Portal , a brand-new platform that makes …" at bounding box center [771, 425] width 535 height 256
drag, startPoint x: 743, startPoint y: 543, endPoint x: 906, endPoint y: 539, distance: 163.0
click at [906, 539] on p "We’re thrilled to introduce Supernova Portal , a brand-new platform that makes …" at bounding box center [771, 425] width 535 height 256
click at [904, 574] on p at bounding box center [771, 571] width 535 height 17
type textarea "*"
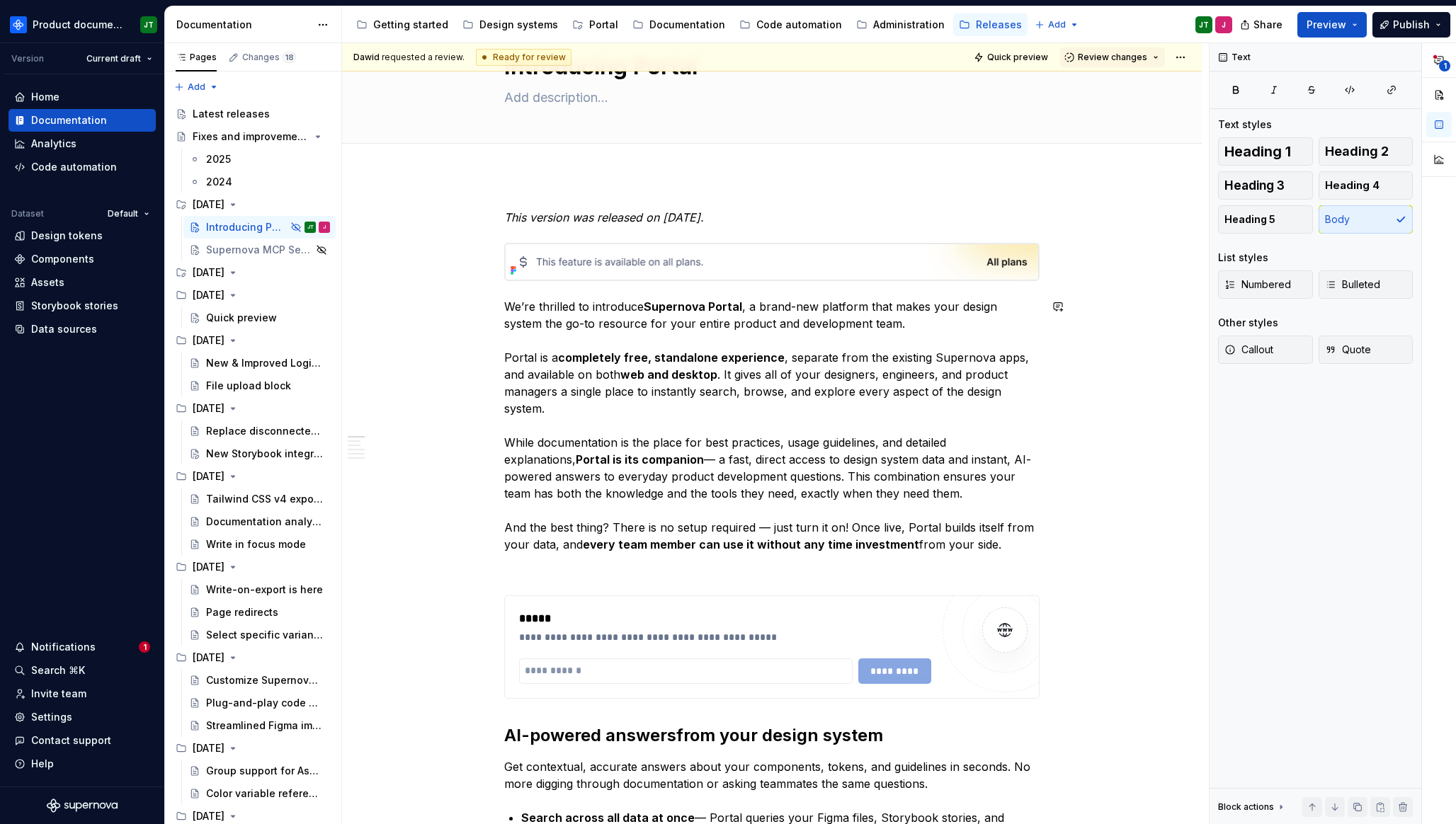
type textarea "Introducing SPortal"
type textarea "*"
type textarea "Introducing SuPortal"
type textarea "*"
type textarea "Introducing SupernPortal"
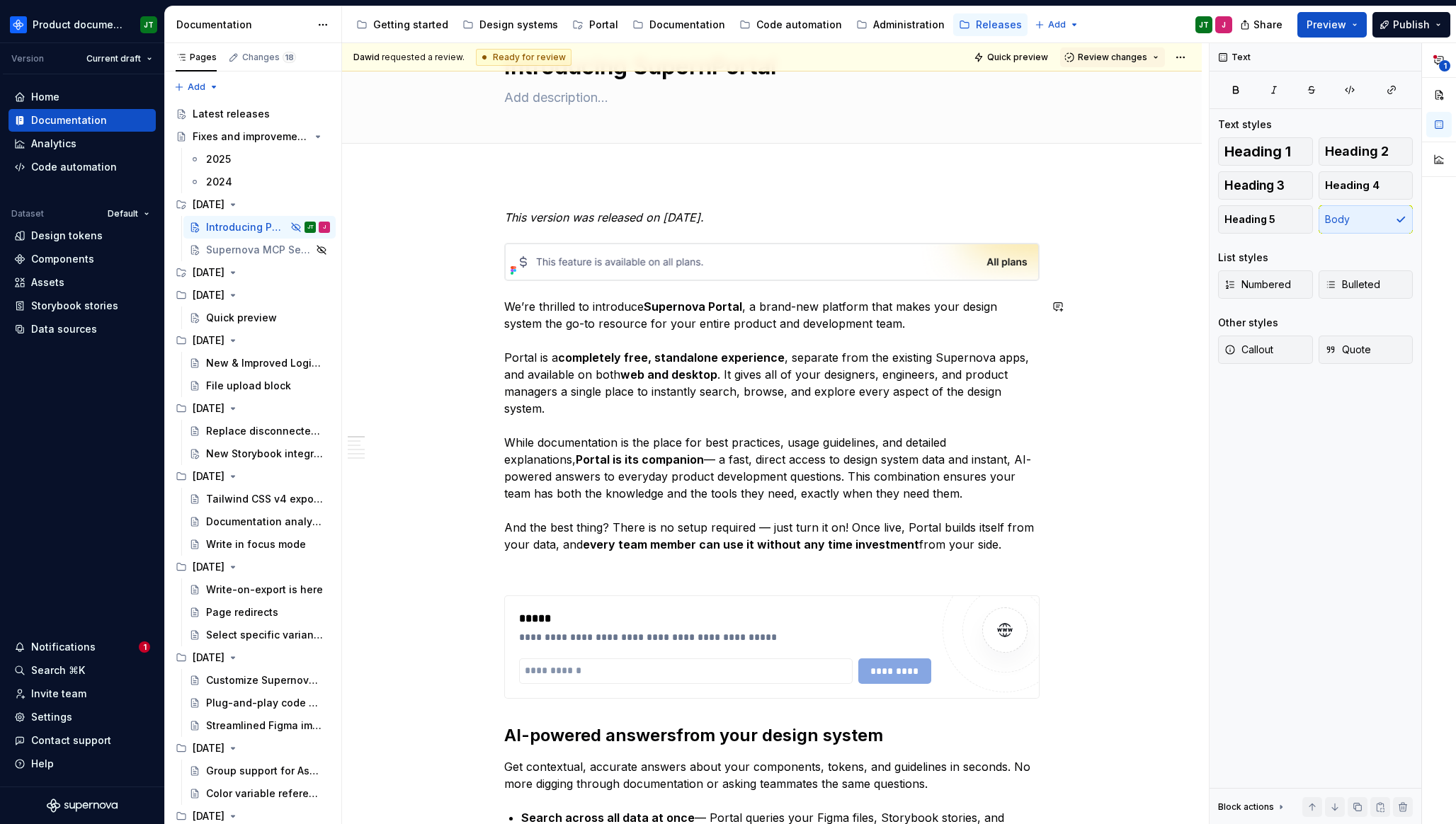
type textarea "*"
type textarea "Introducing SupernovaPortal"
type textarea "*"
type textarea "Introducing Supernova Portal"
type textarea "*"
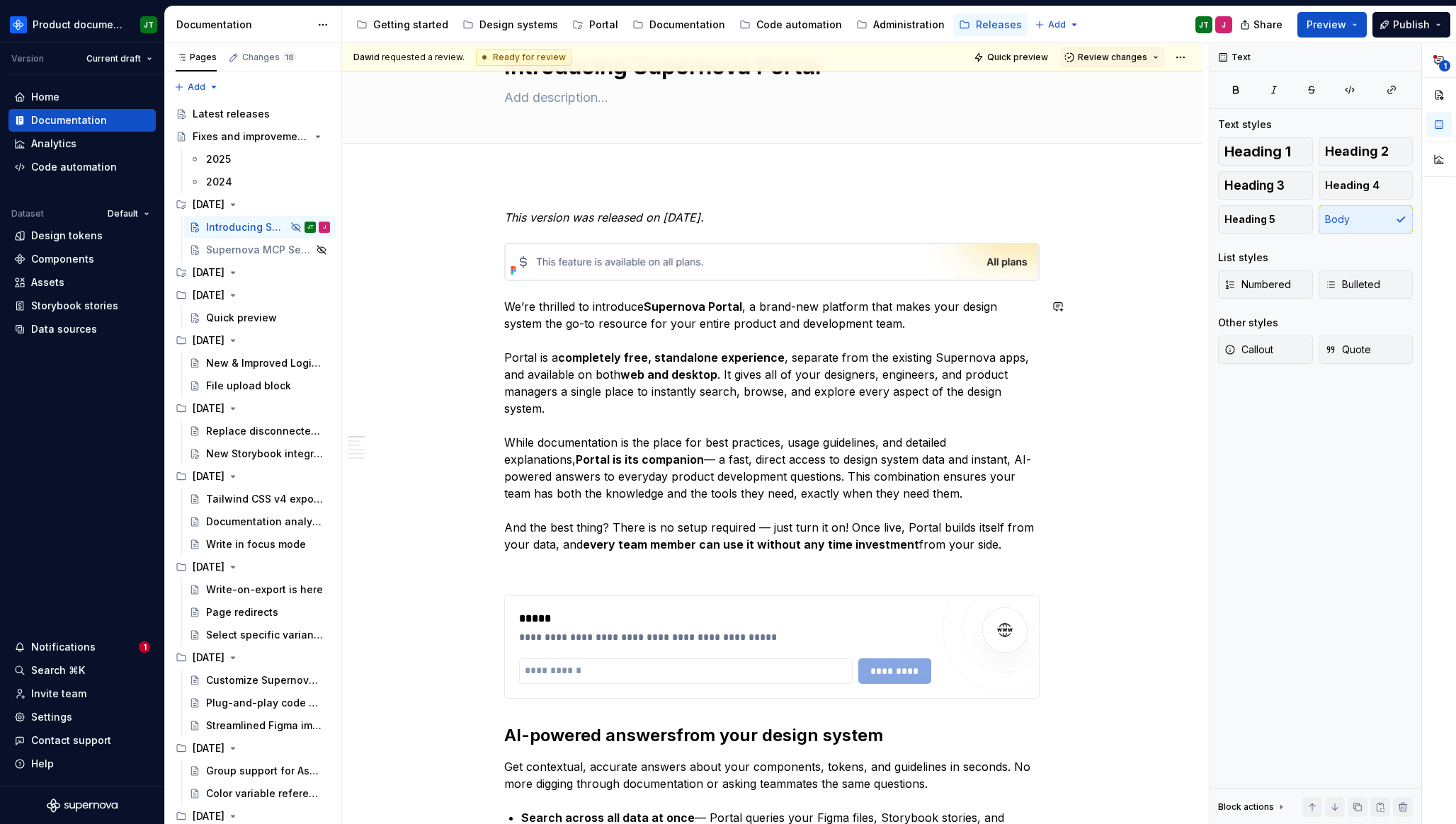
type textarea "Direct access to design system data plus AI-powered answers, built for designer…"
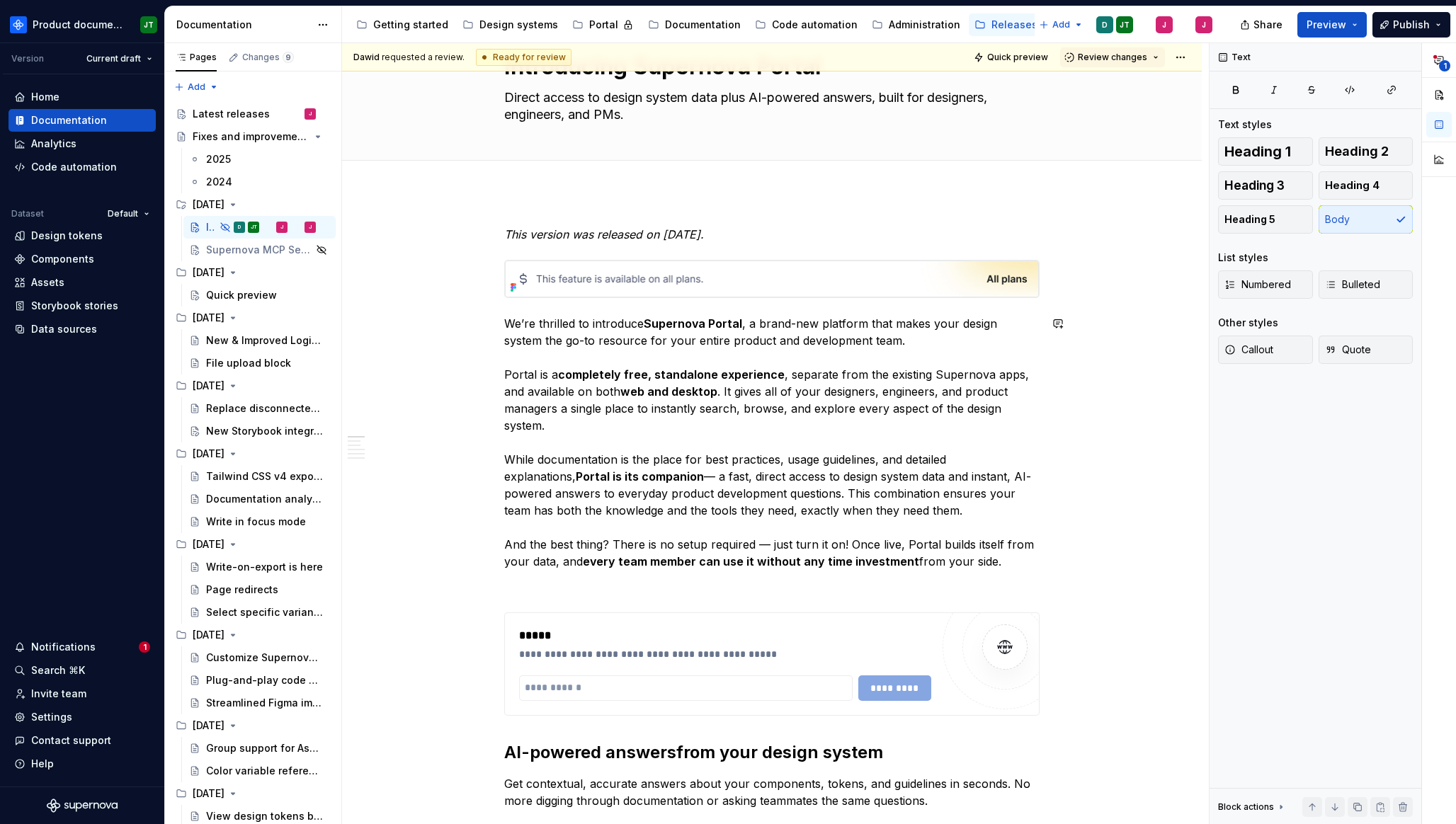
type textarea "*"
